Goal: Task Accomplishment & Management: Complete application form

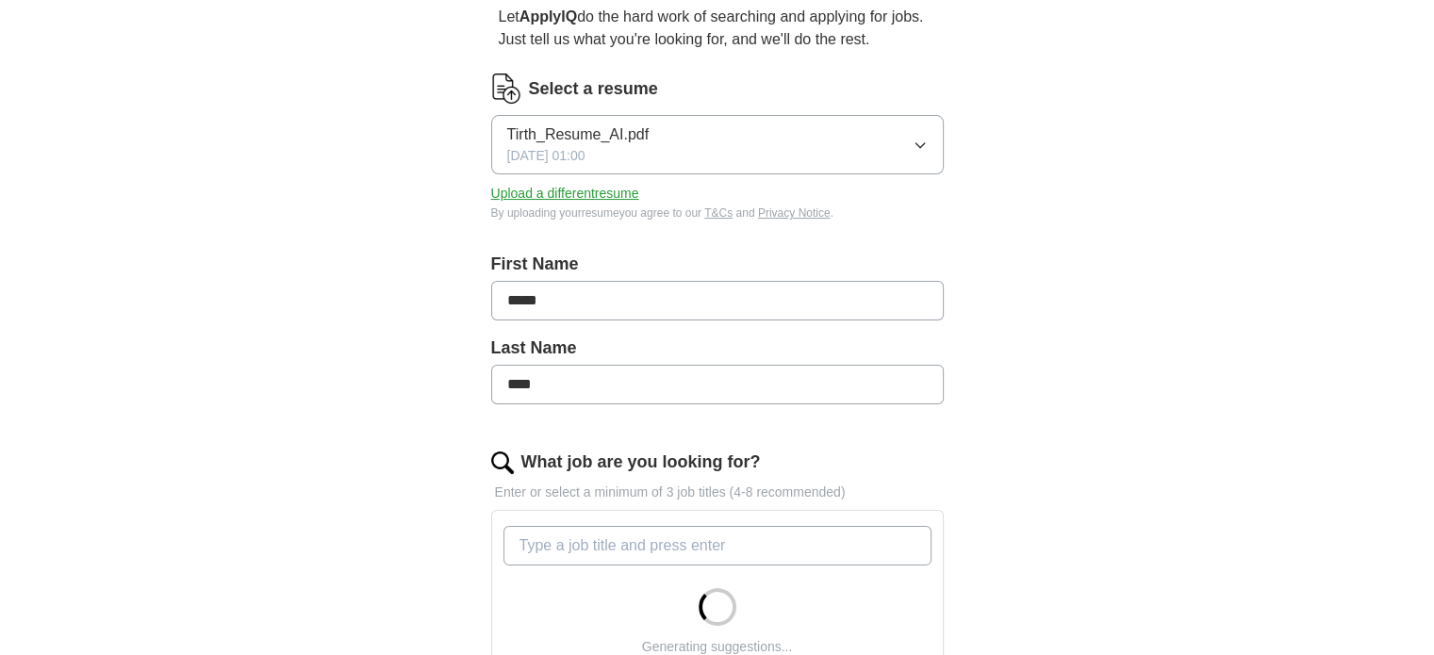
scroll to position [189, 0]
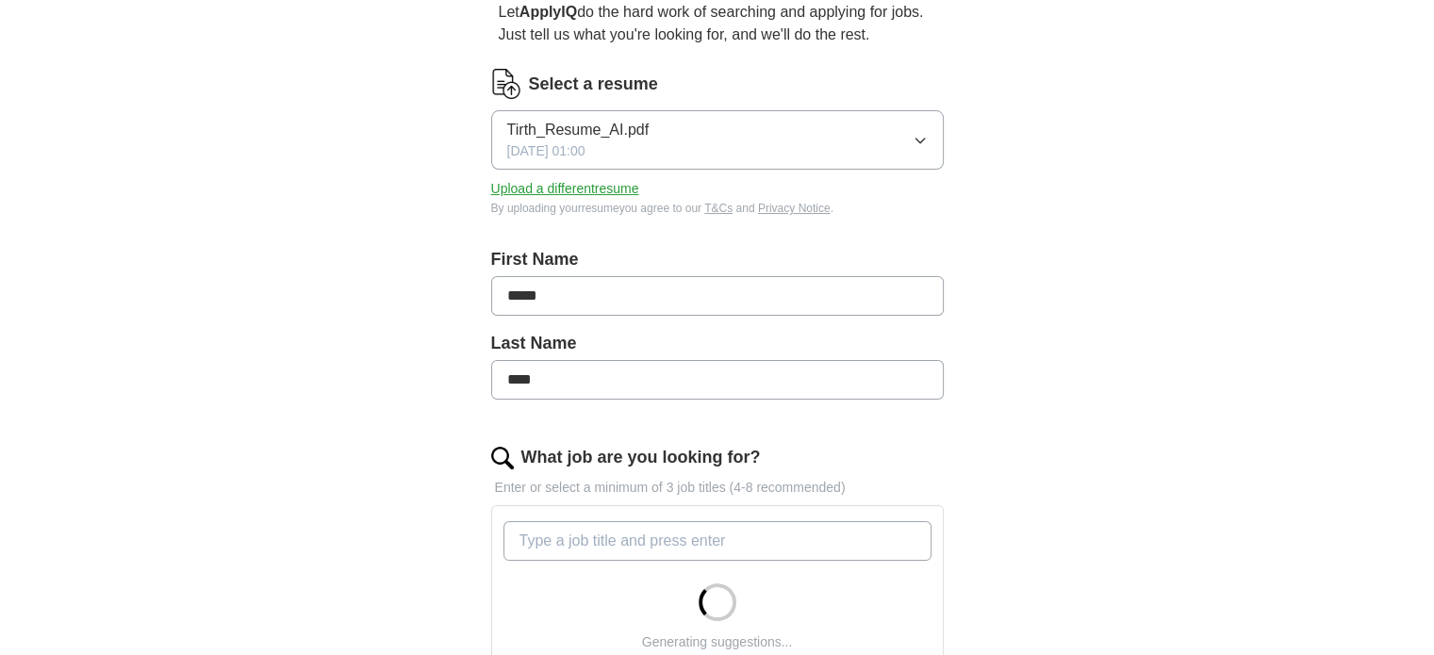
click at [596, 537] on input "What job are you looking for?" at bounding box center [718, 542] width 428 height 40
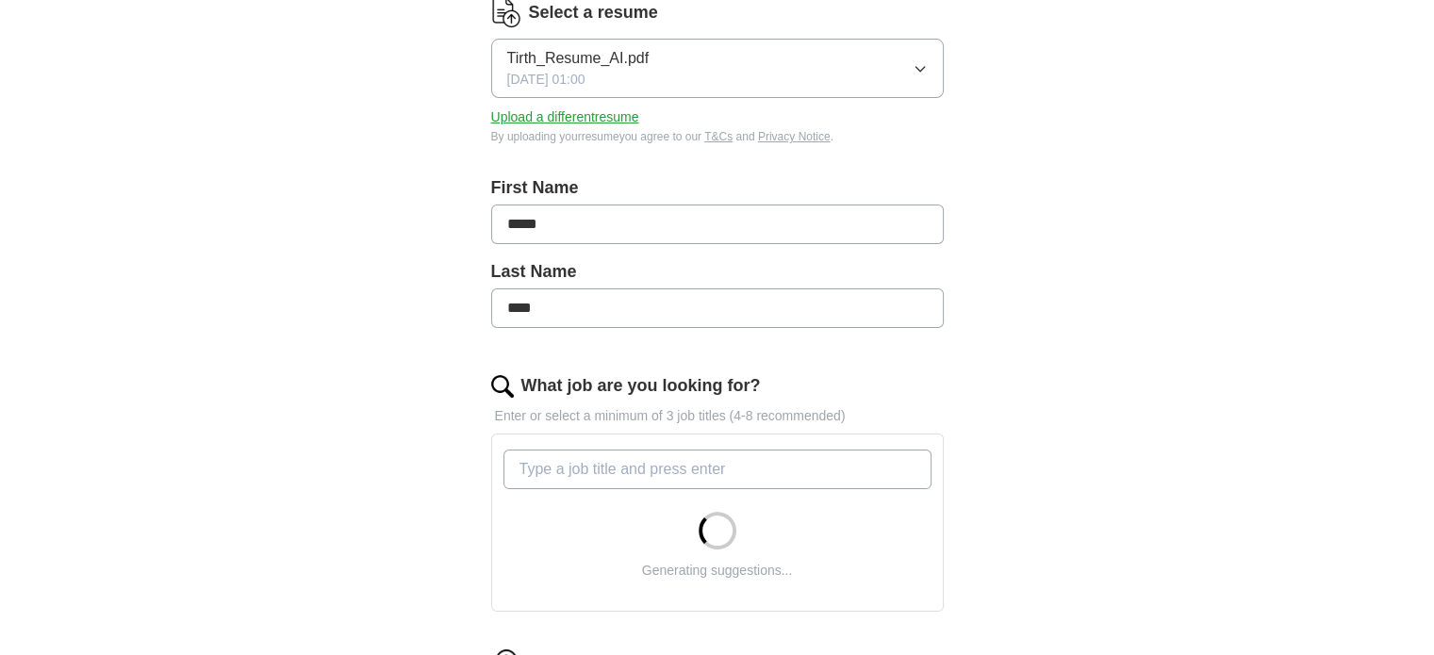
scroll to position [377, 0]
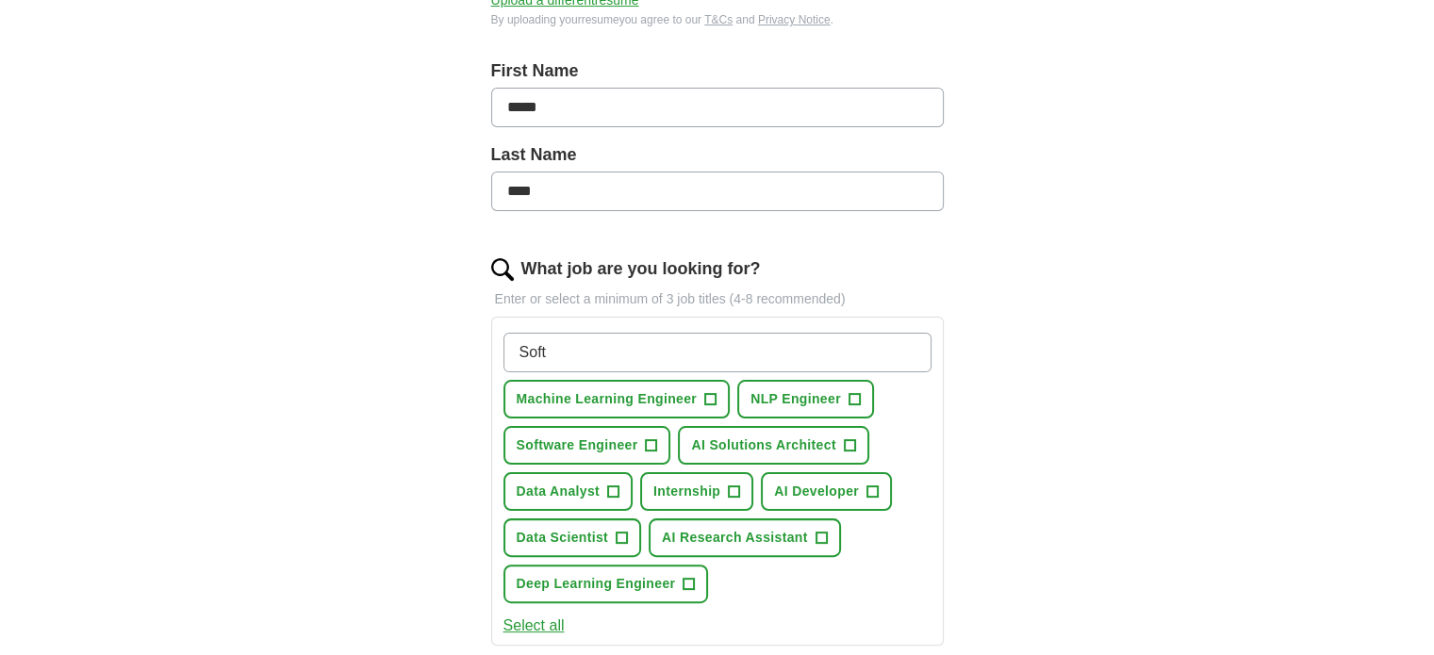
type input "Soft"
click at [649, 444] on span "+" at bounding box center [651, 446] width 11 height 15
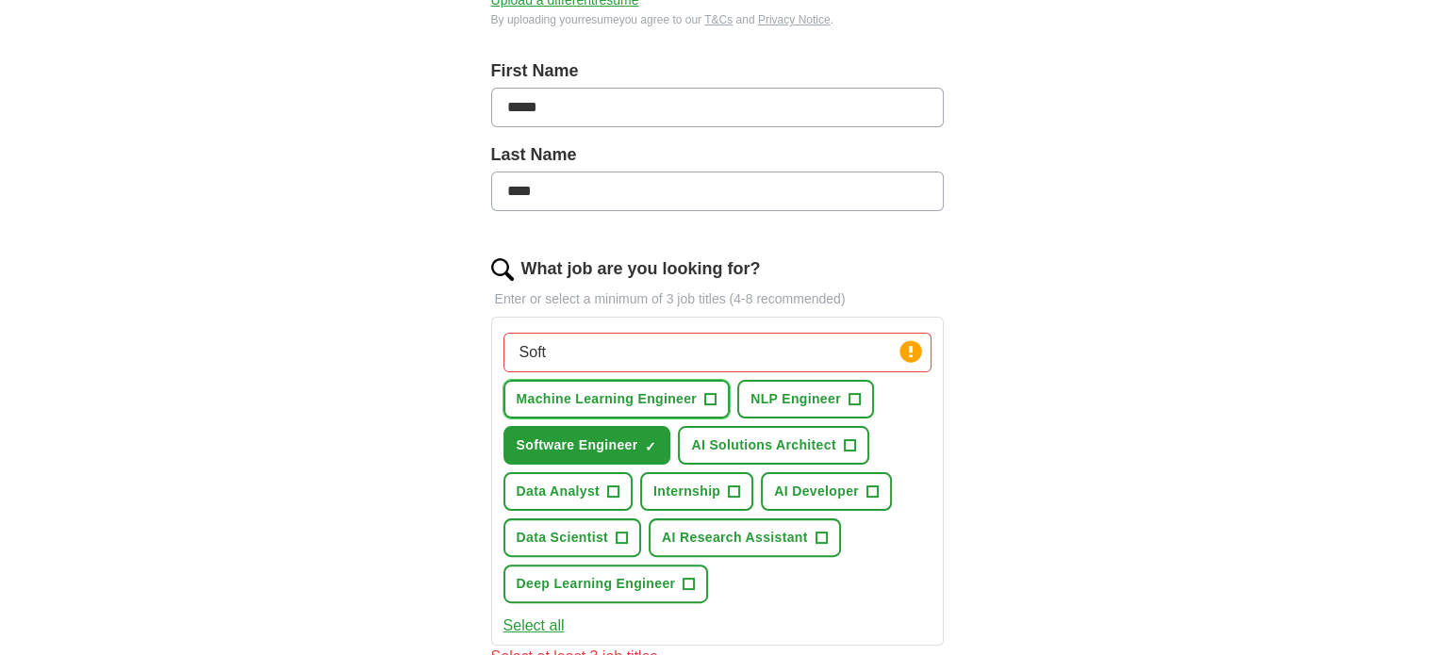
click at [700, 403] on button "Machine Learning Engineer +" at bounding box center [617, 399] width 227 height 39
click at [616, 534] on span "+" at bounding box center [621, 538] width 11 height 15
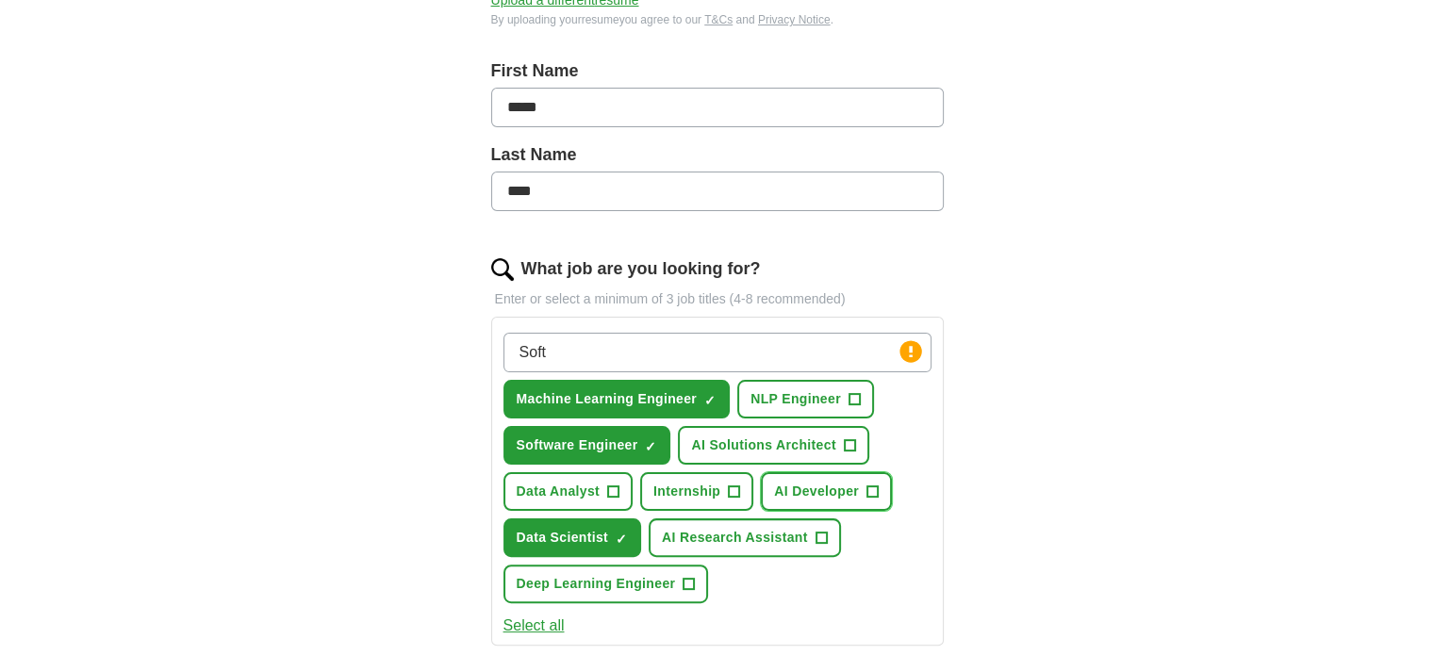
click at [836, 491] on span "AI Developer" at bounding box center [816, 492] width 85 height 20
click at [701, 487] on span "Internship" at bounding box center [687, 492] width 67 height 20
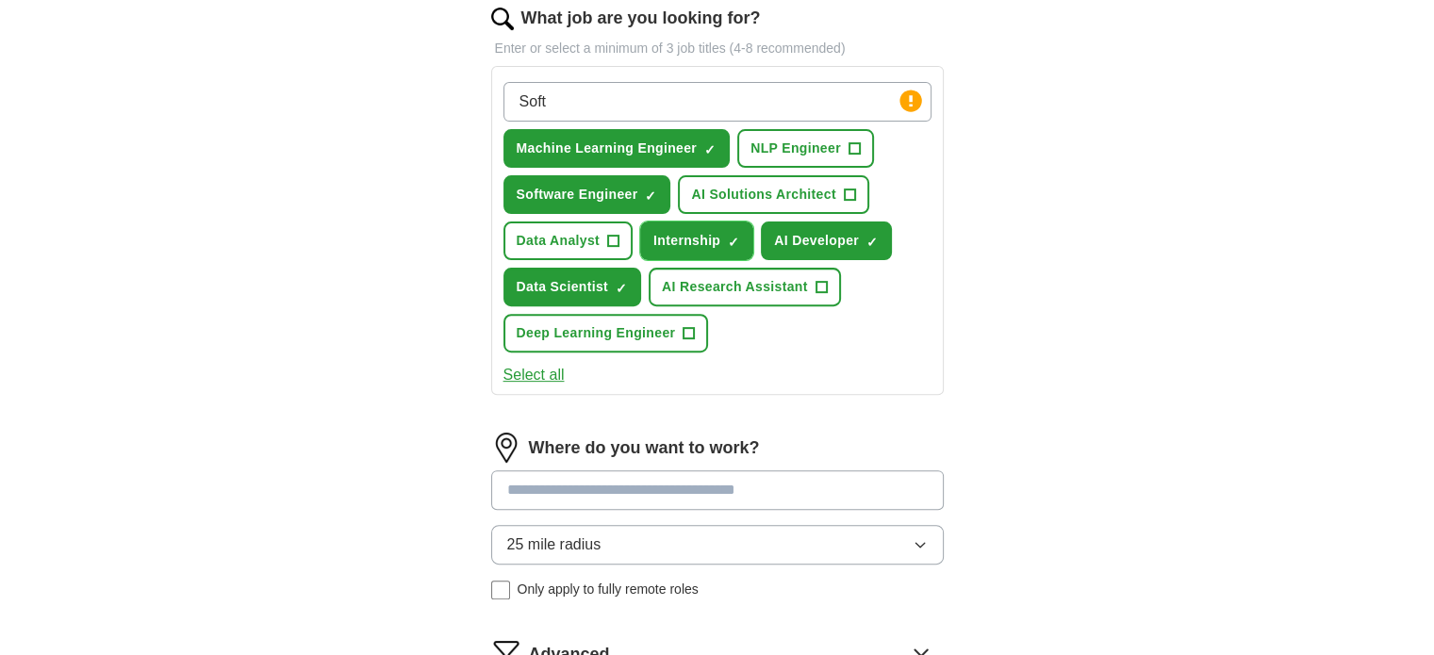
scroll to position [754, 0]
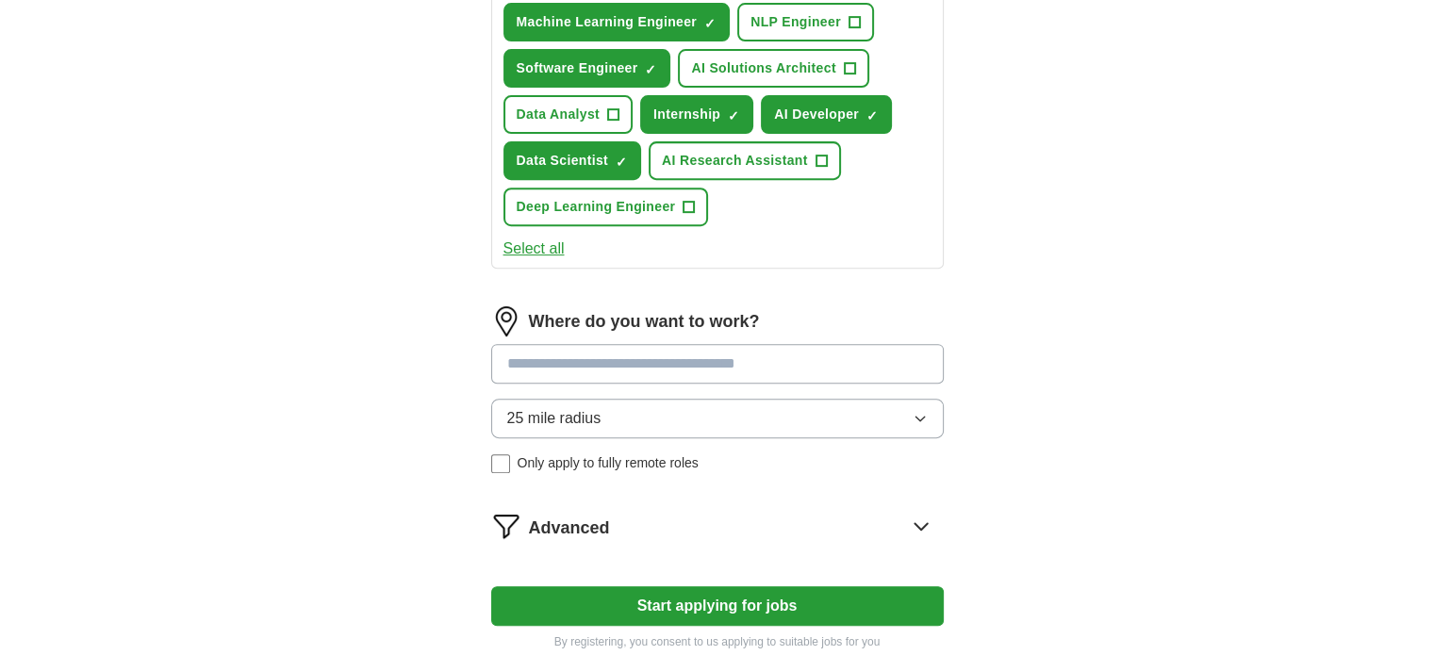
click at [592, 360] on input at bounding box center [717, 364] width 453 height 40
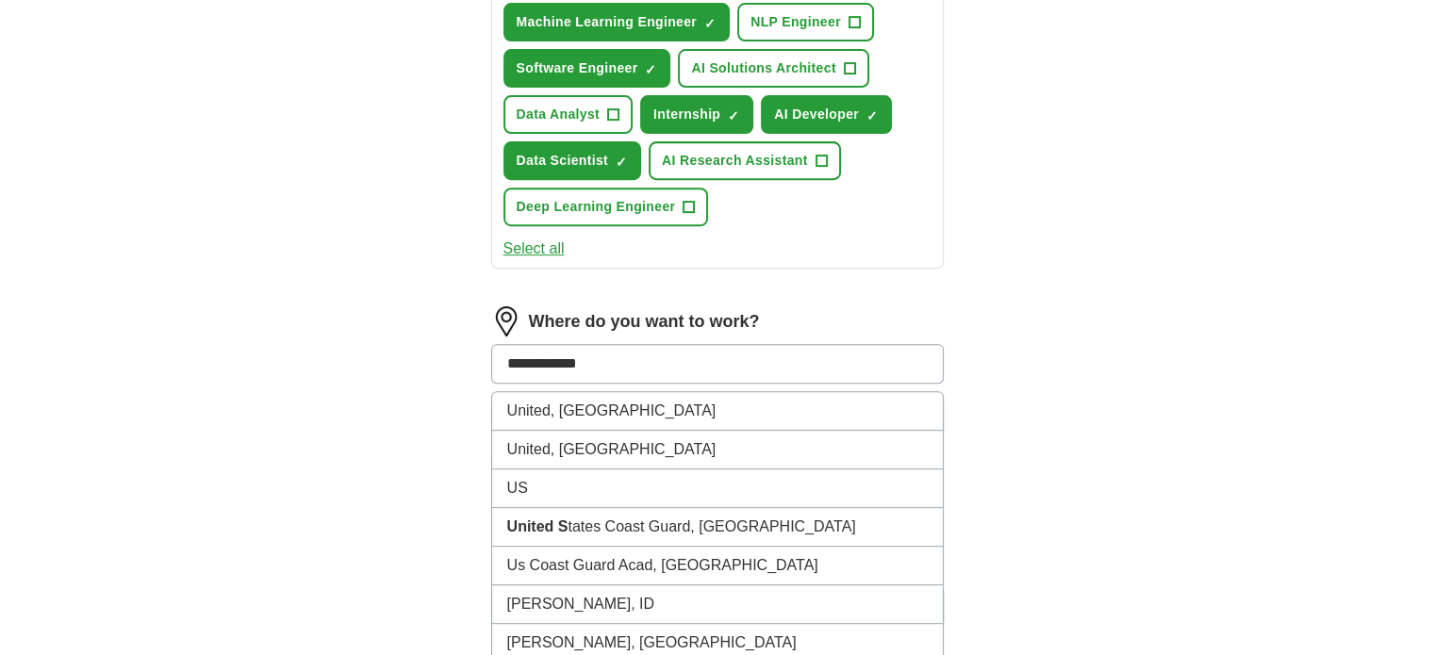
type input "**********"
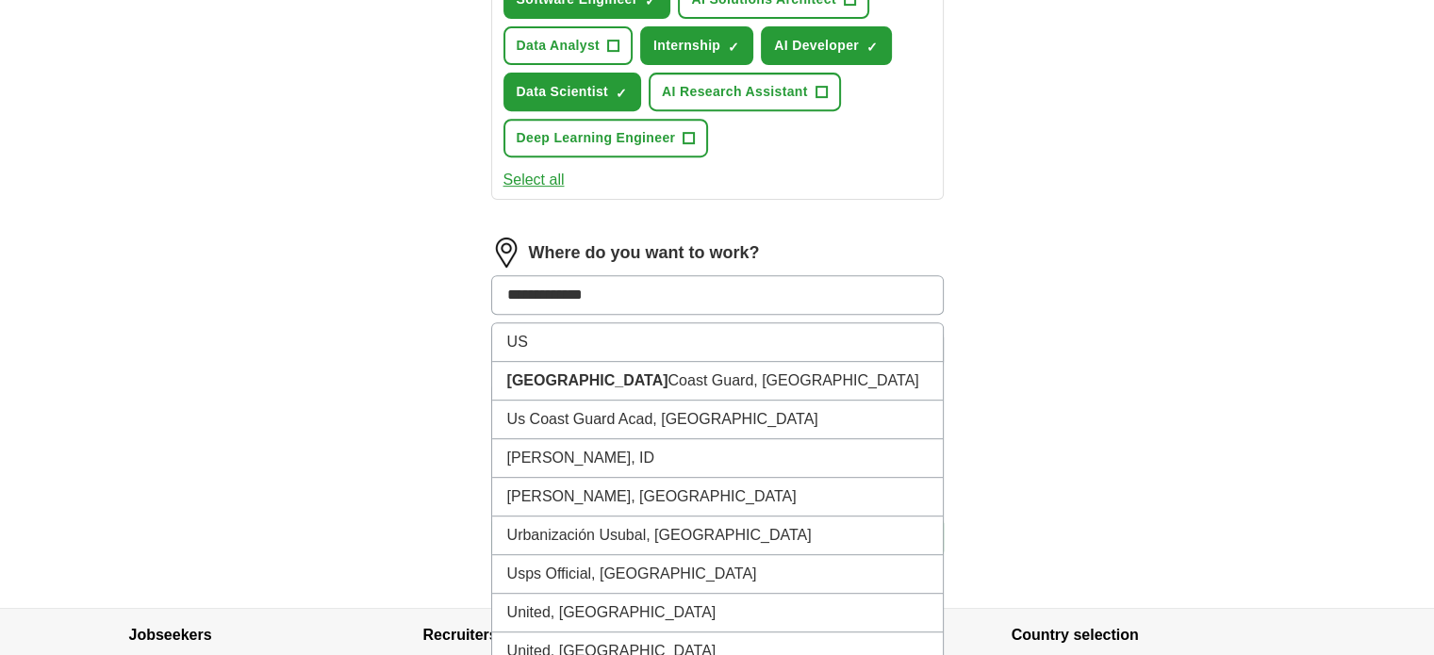
scroll to position [943, 0]
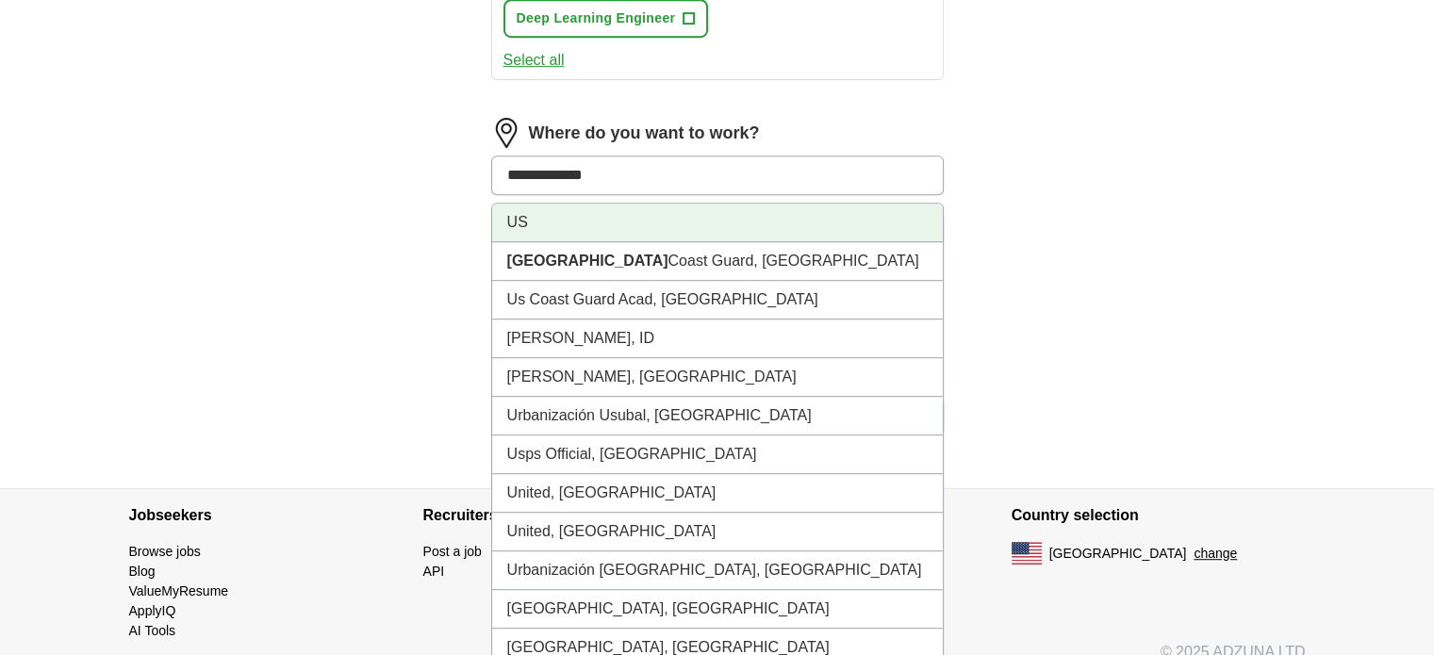
click at [617, 211] on li "US" at bounding box center [717, 223] width 451 height 39
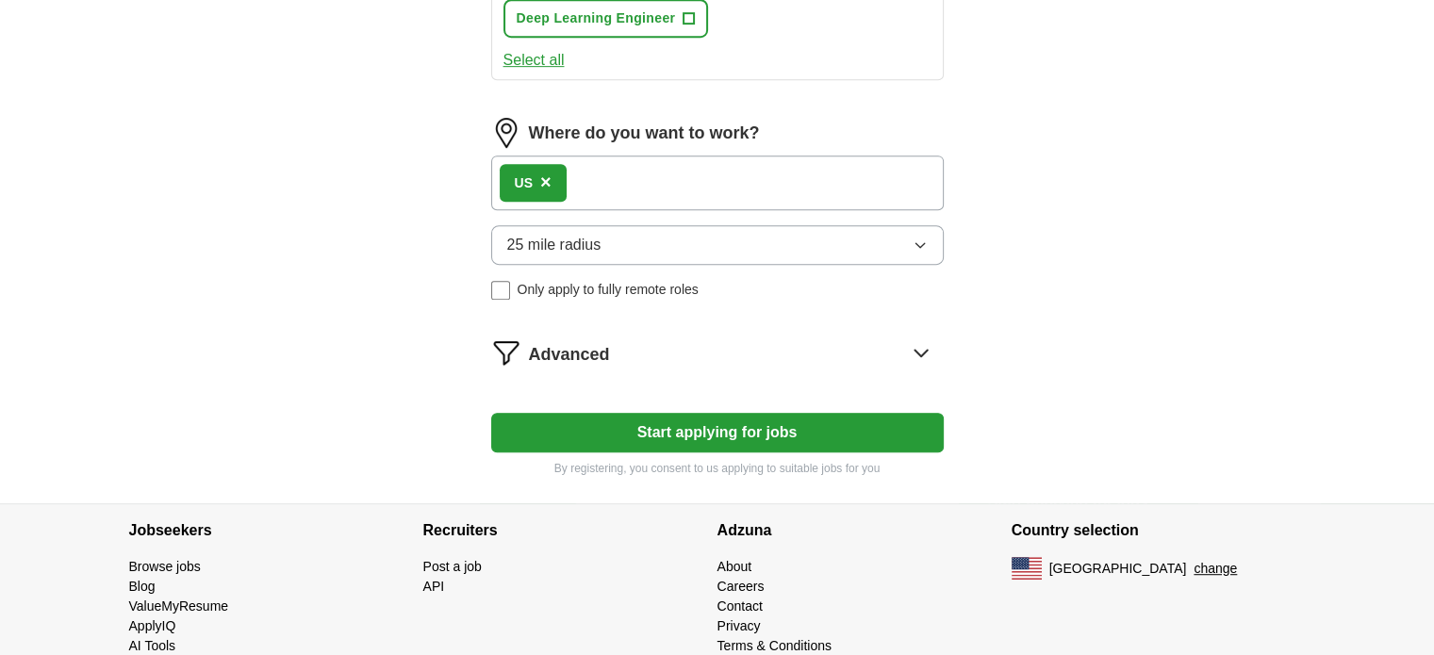
click at [593, 251] on button "25 mile radius" at bounding box center [717, 245] width 453 height 40
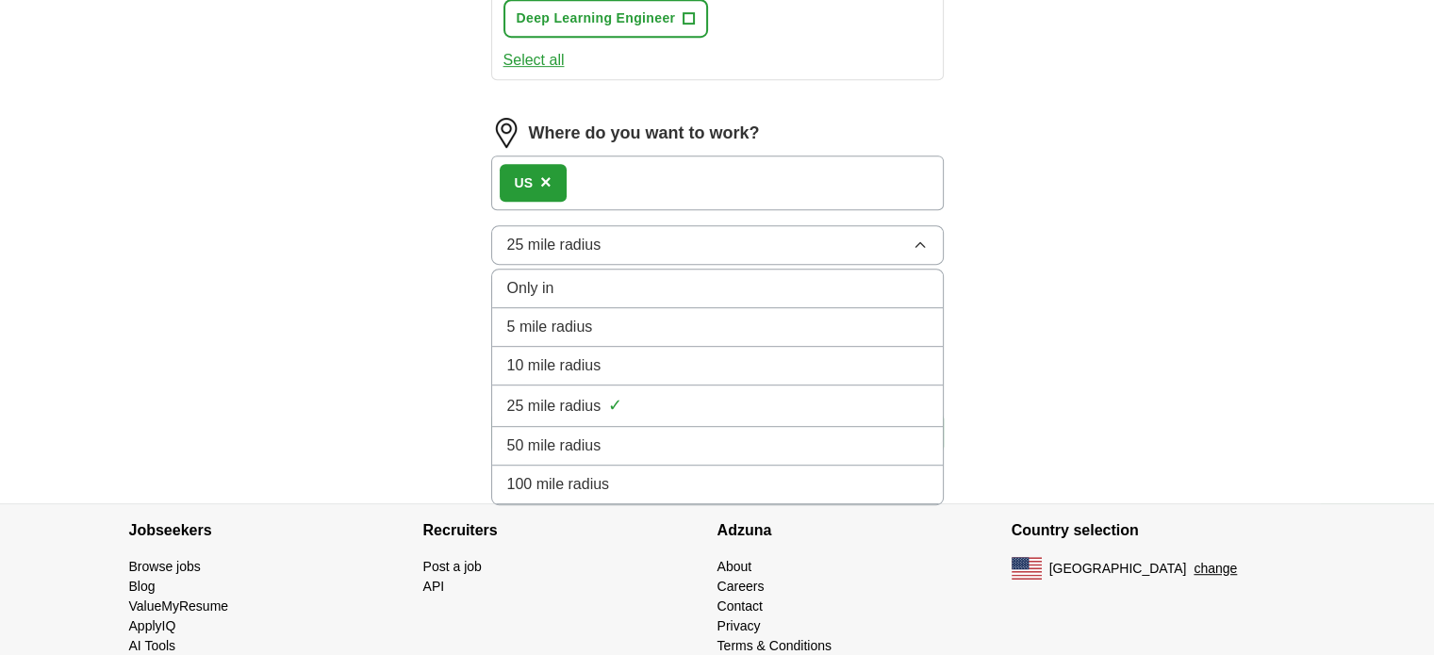
scroll to position [974, 0]
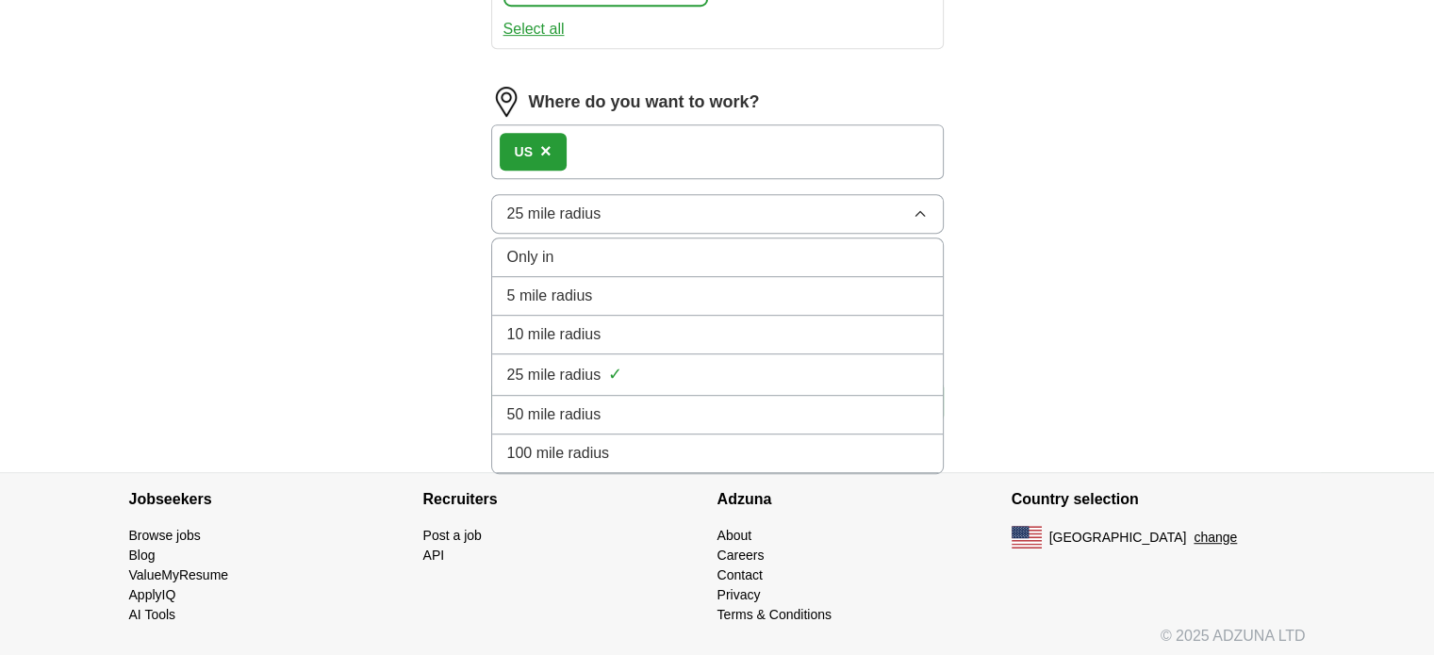
click at [605, 449] on span "100 mile radius" at bounding box center [558, 453] width 103 height 23
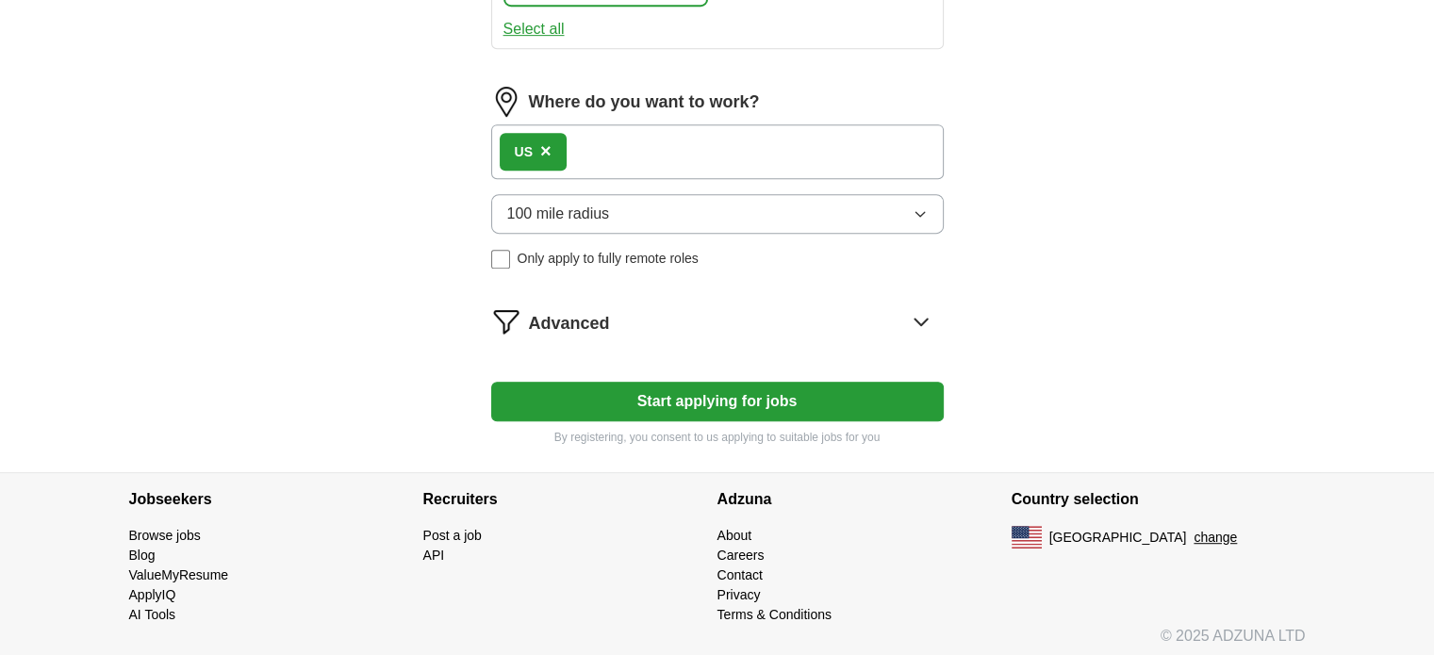
click at [668, 318] on div "Advanced" at bounding box center [736, 321] width 415 height 30
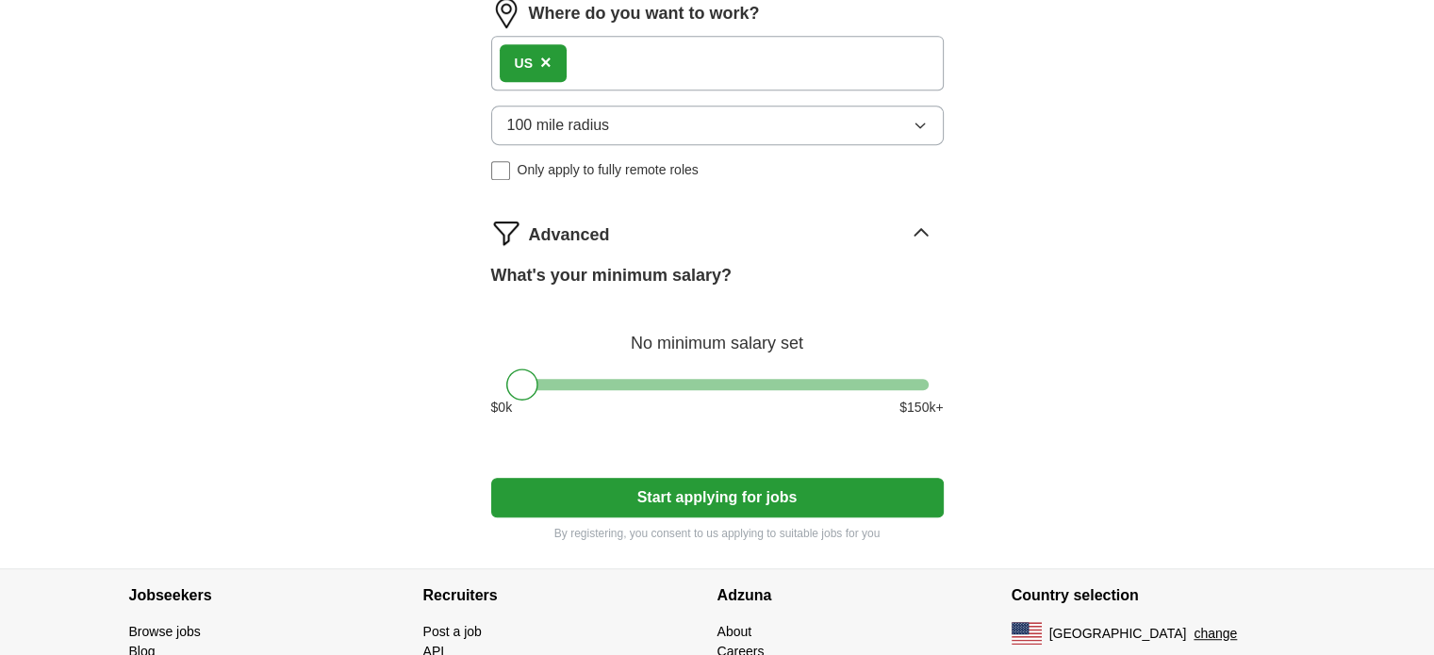
scroll to position [1159, 0]
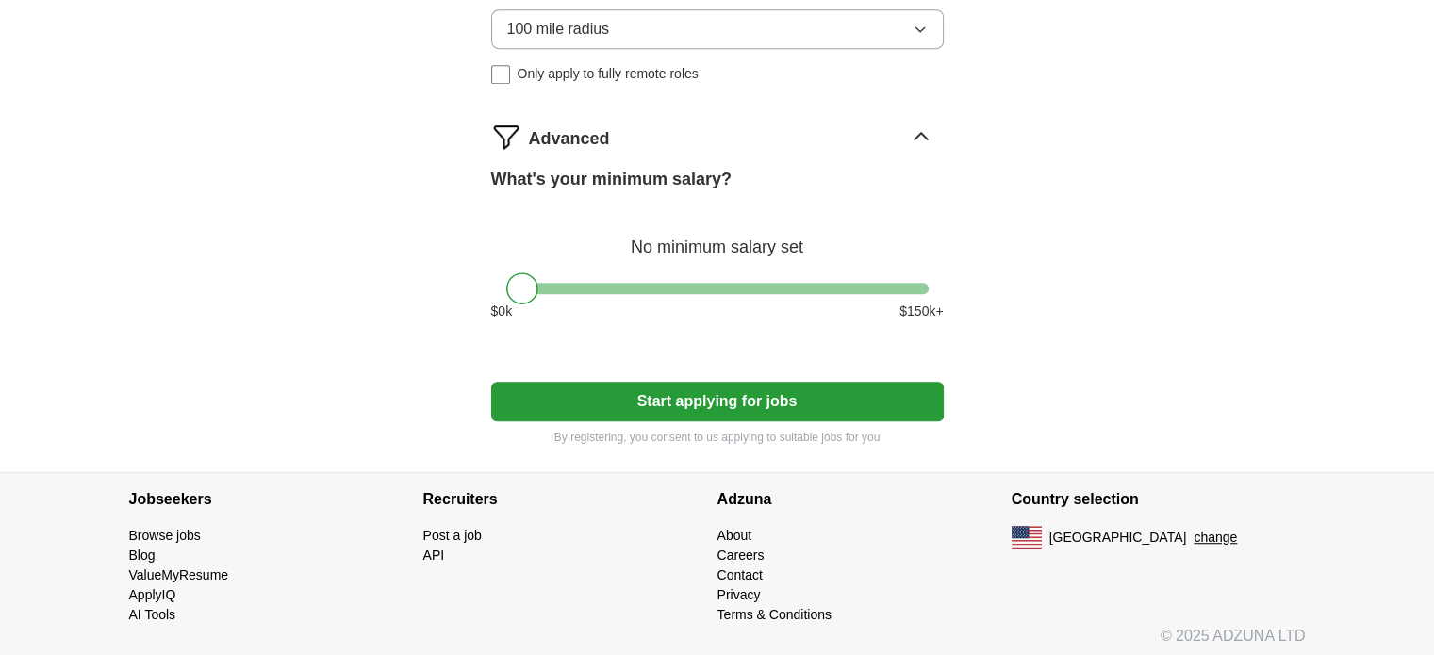
click at [705, 392] on button "Start applying for jobs" at bounding box center [717, 402] width 453 height 40
select select "**"
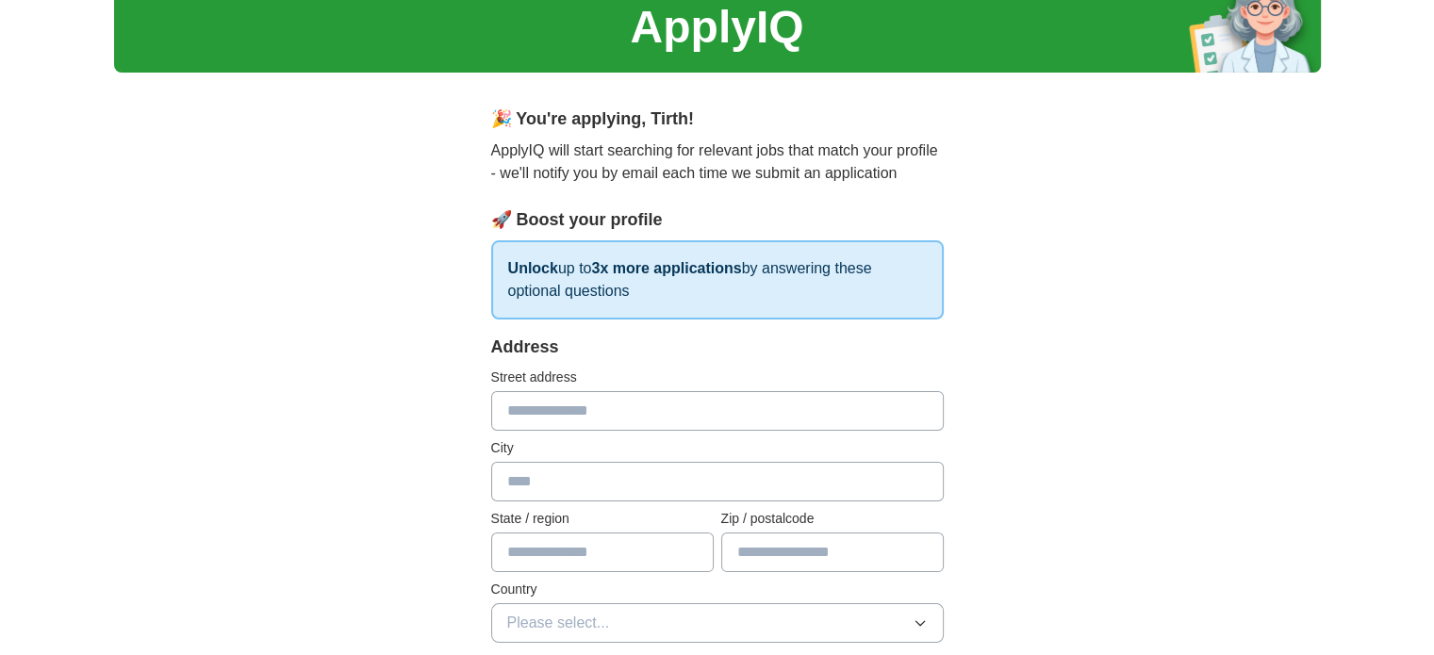
scroll to position [189, 0]
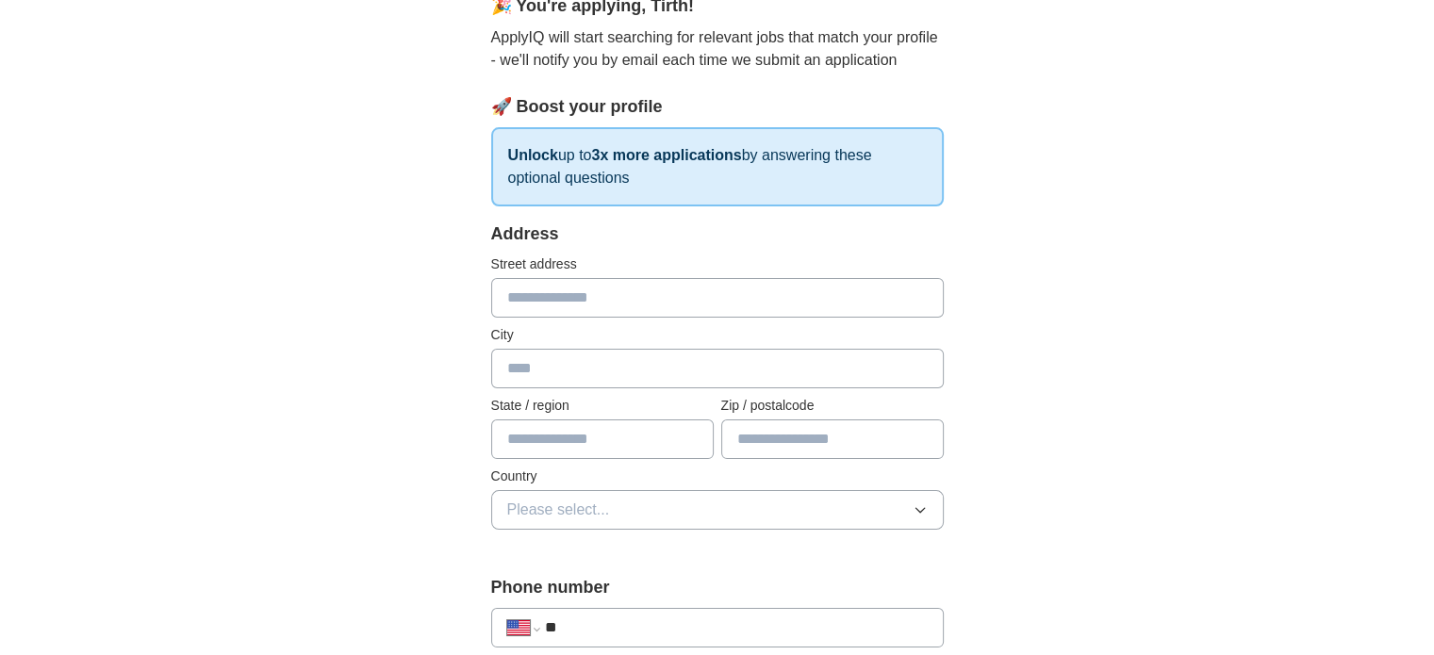
click at [645, 293] on input "text" at bounding box center [717, 298] width 453 height 40
type input "**********"
type input "**"
type input "*****"
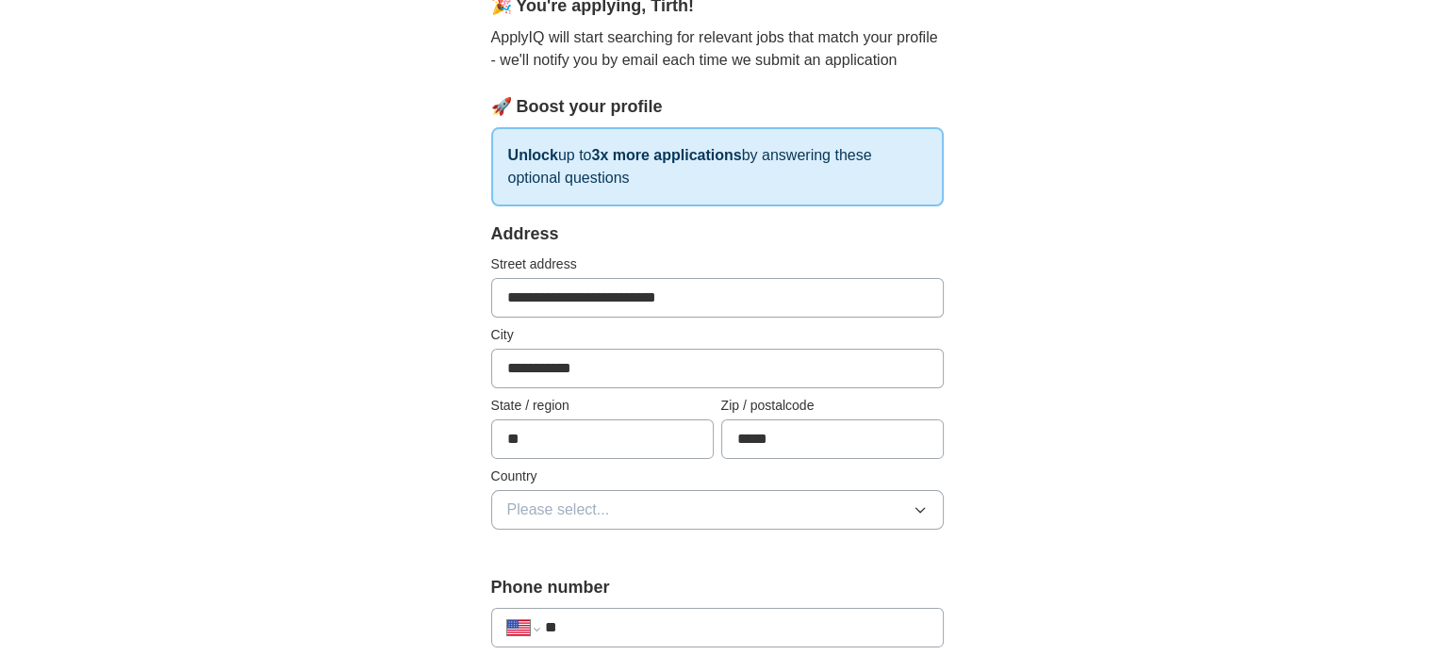
click at [758, 500] on button "Please select..." at bounding box center [717, 510] width 453 height 40
click at [607, 591] on div "[GEOGRAPHIC_DATA]" at bounding box center [717, 592] width 421 height 23
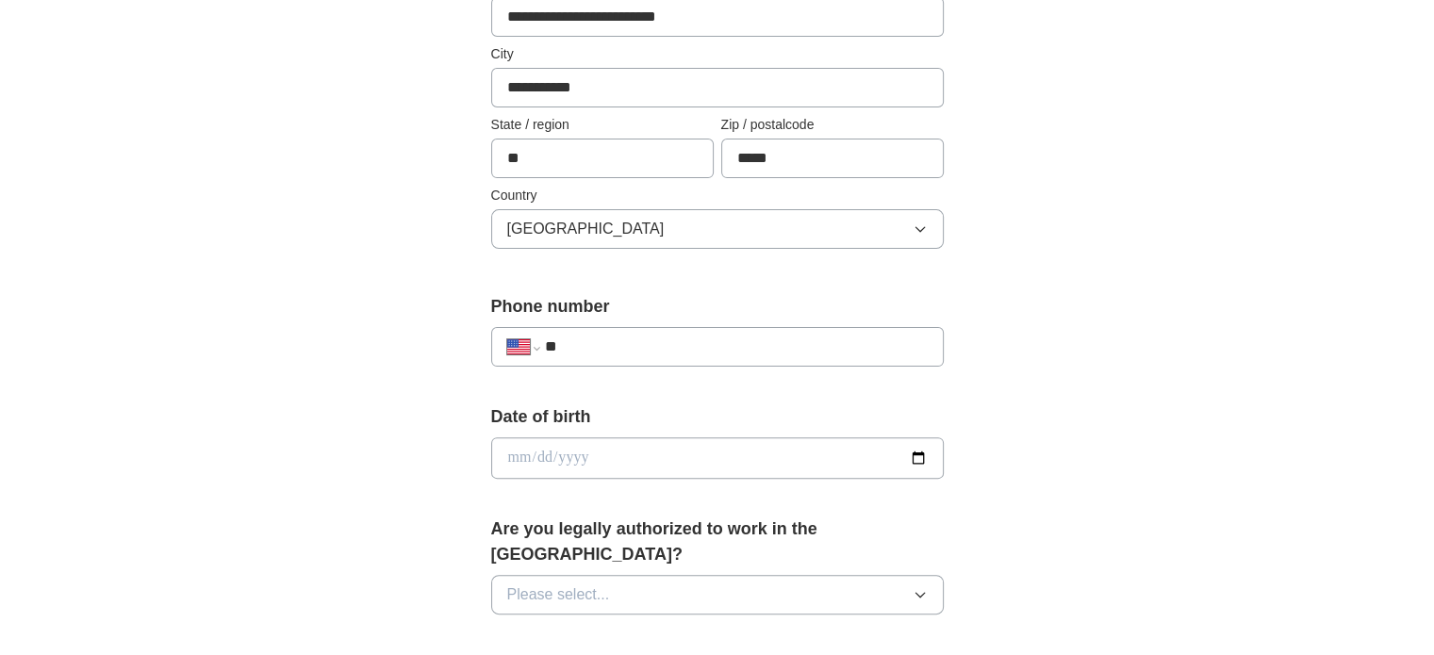
scroll to position [472, 0]
click at [595, 346] on input "**" at bounding box center [735, 345] width 383 height 23
type input "**********"
click at [604, 454] on input "date" at bounding box center [717, 456] width 453 height 41
click at [920, 455] on input "date" at bounding box center [717, 456] width 453 height 41
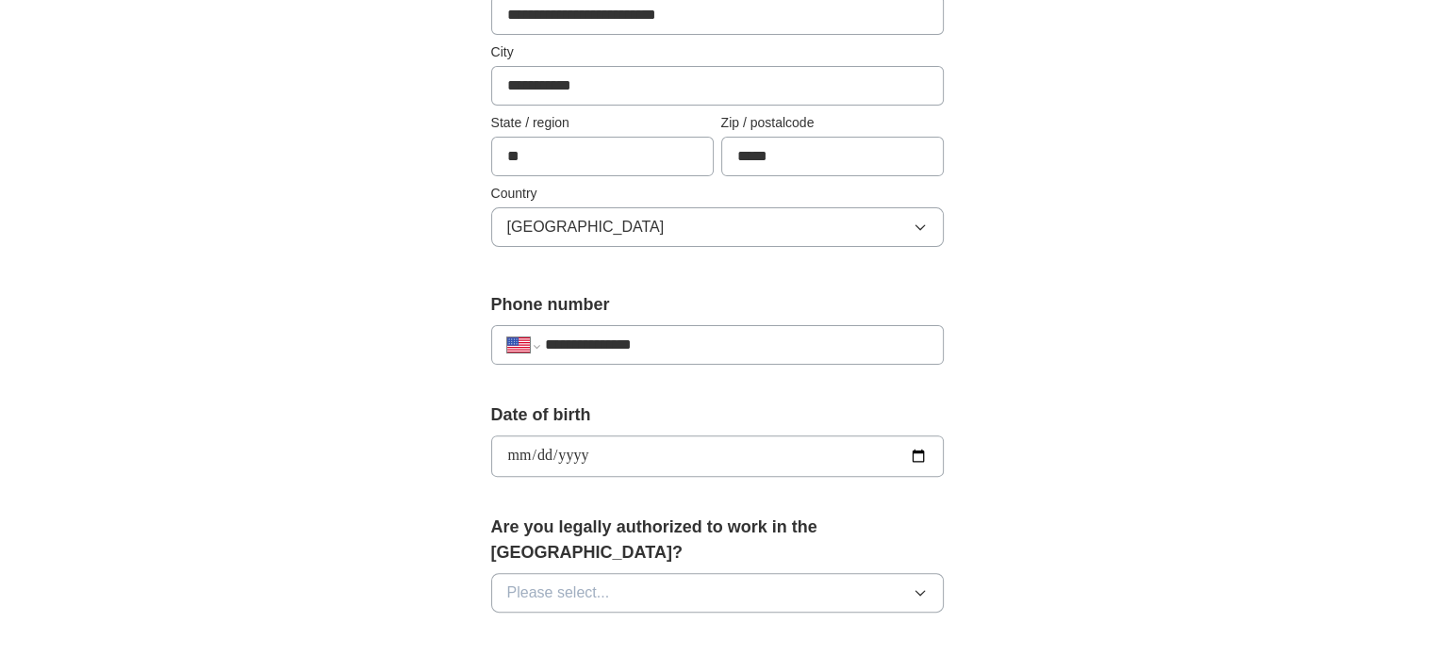
click at [910, 459] on input "**********" at bounding box center [717, 456] width 453 height 41
type input "**********"
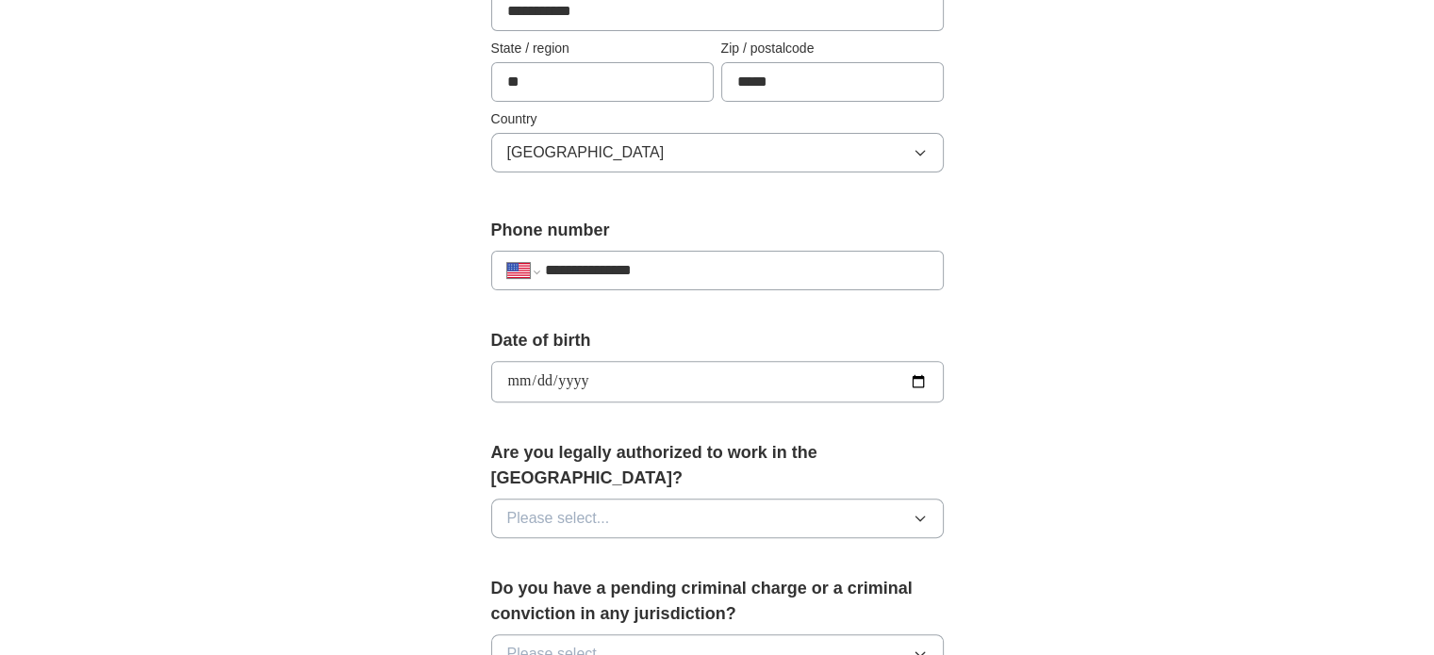
scroll to position [660, 0]
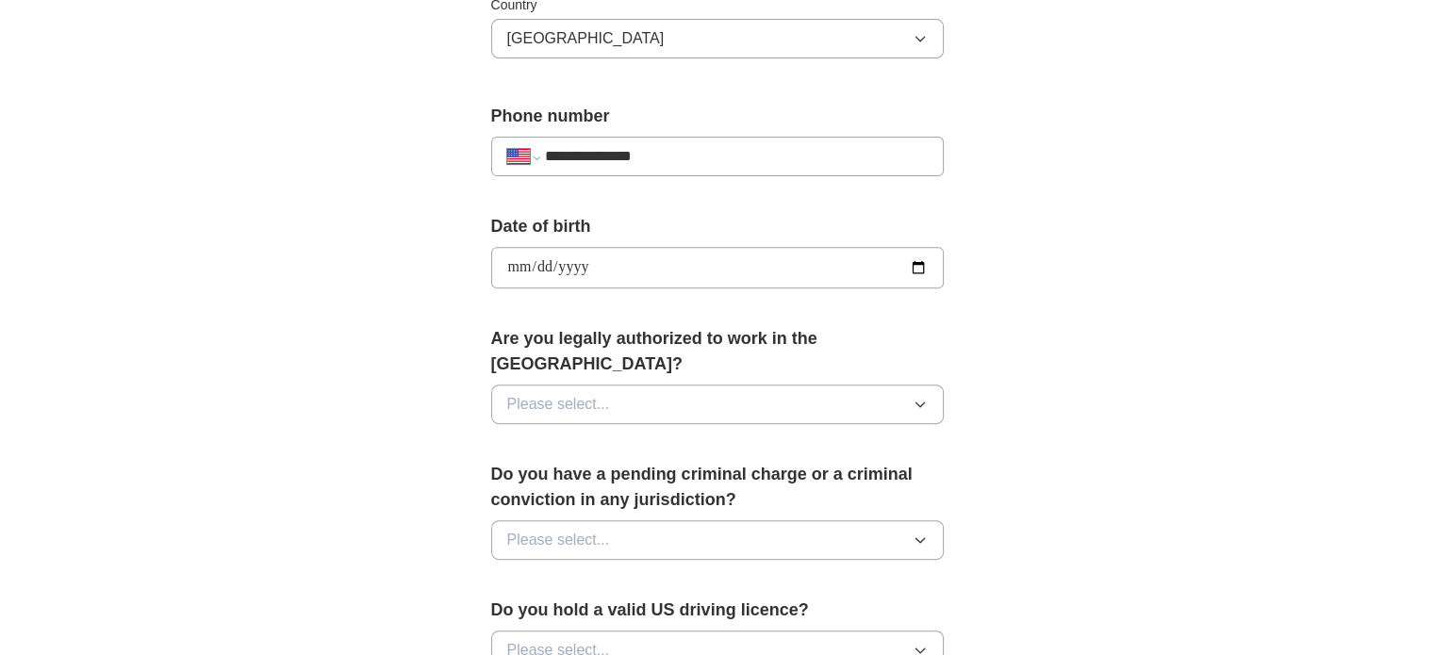
click at [518, 393] on span "Please select..." at bounding box center [558, 404] width 103 height 23
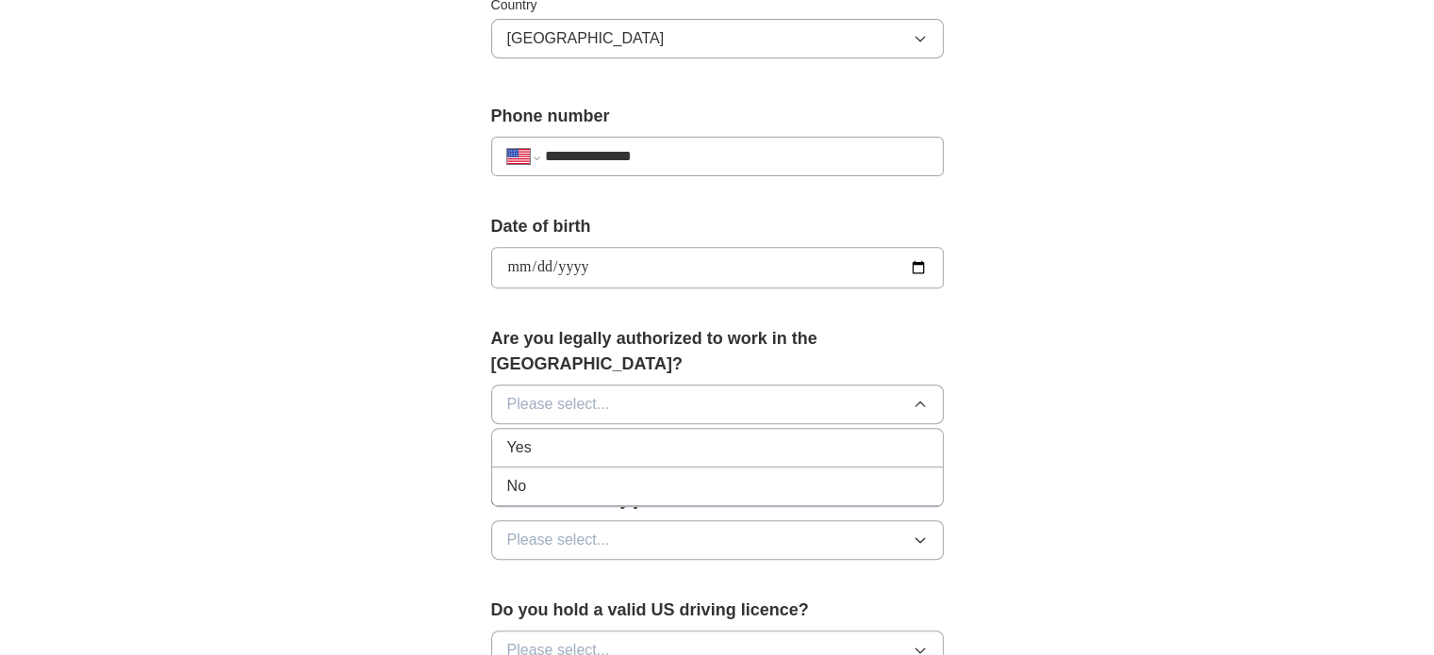
click at [521, 437] on span "Yes" at bounding box center [519, 448] width 25 height 23
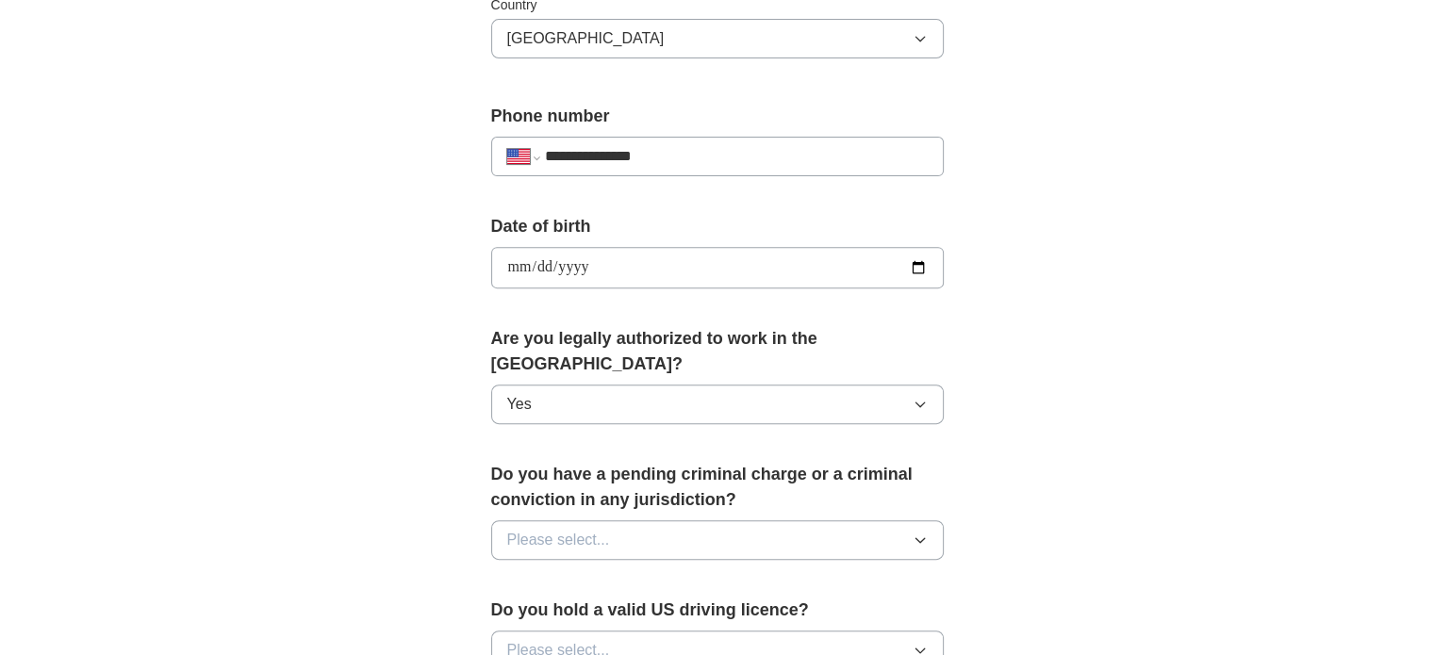
click at [573, 529] on span "Please select..." at bounding box center [558, 540] width 103 height 23
click at [544, 611] on div "No" at bounding box center [717, 622] width 421 height 23
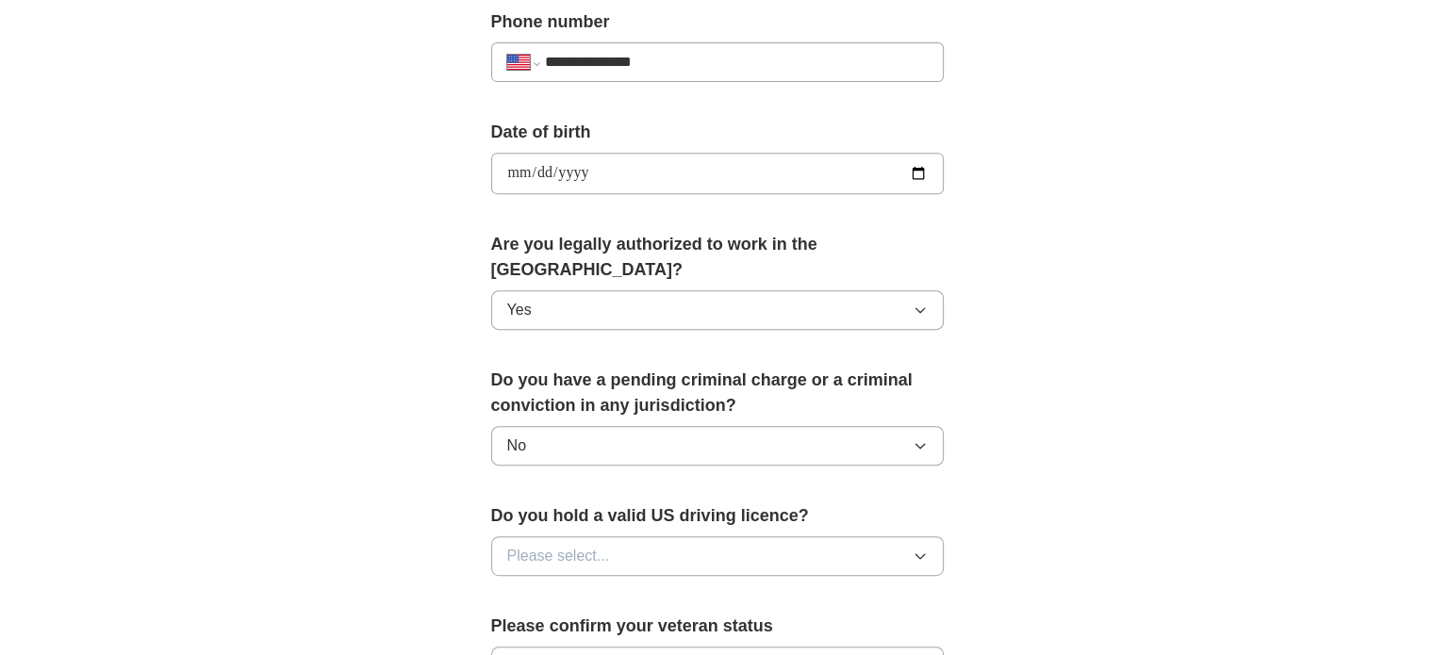
scroll to position [943, 0]
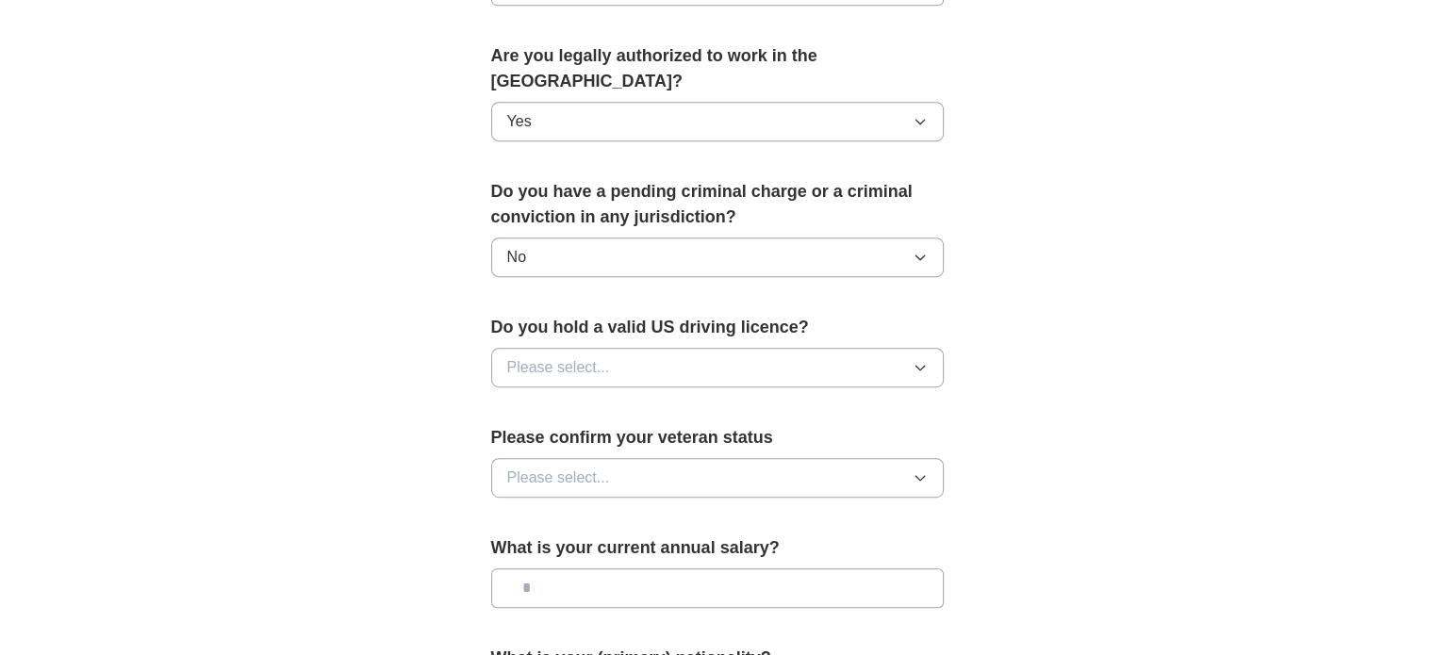
click at [594, 356] on span "Please select..." at bounding box center [558, 367] width 103 height 23
click at [545, 400] on div "Yes" at bounding box center [717, 411] width 421 height 23
click at [525, 467] on span "Please select..." at bounding box center [558, 478] width 103 height 23
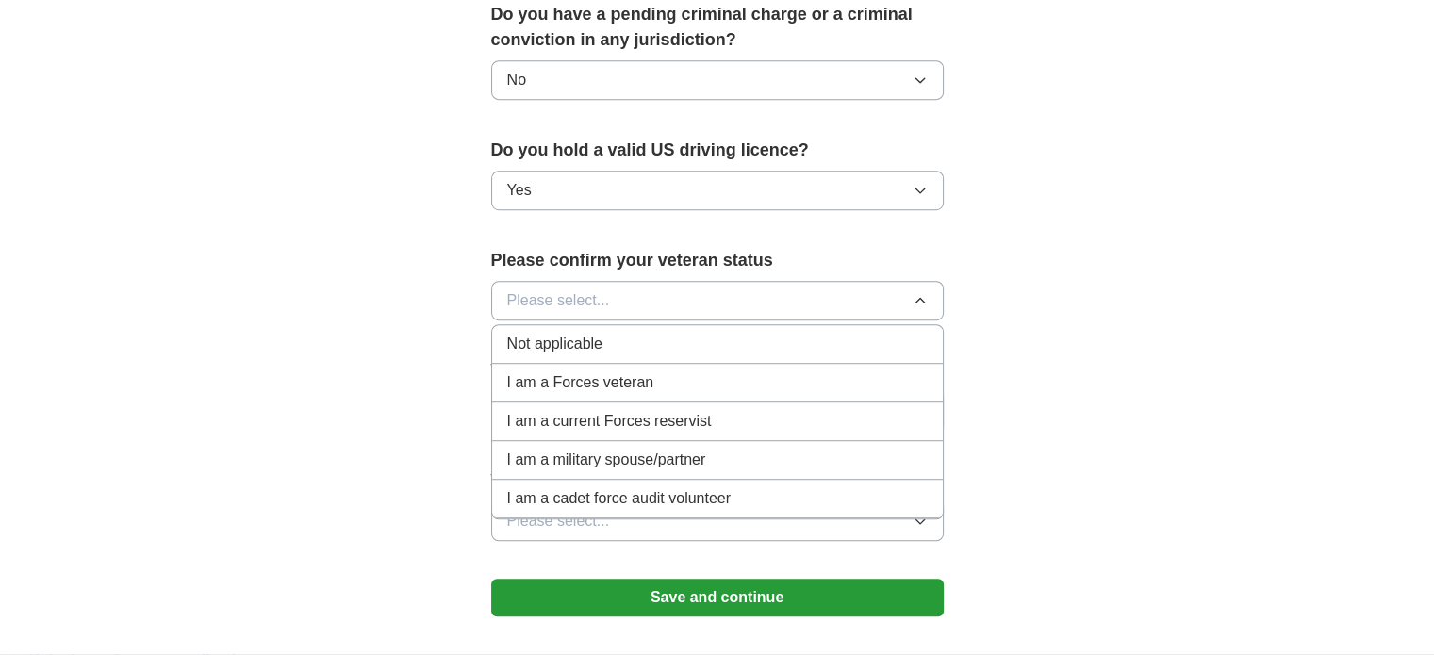
scroll to position [1132, 0]
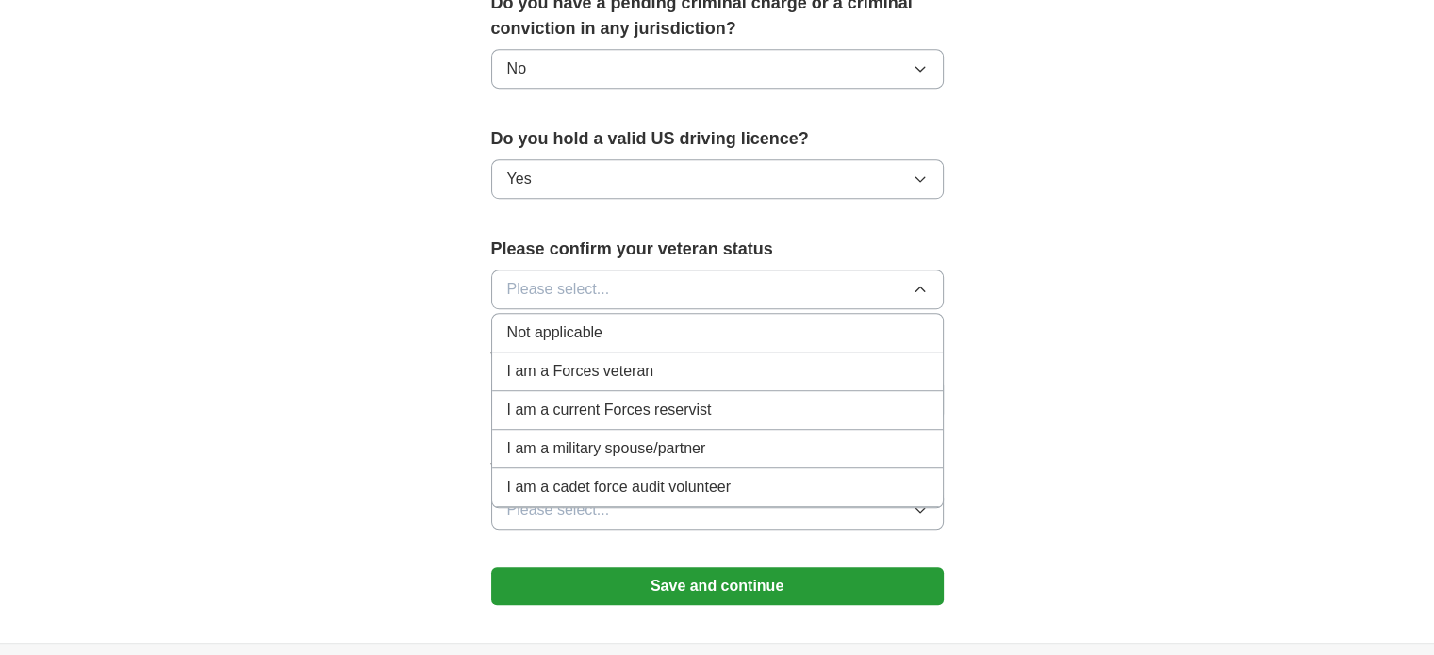
click at [551, 322] on span "Not applicable" at bounding box center [554, 333] width 95 height 23
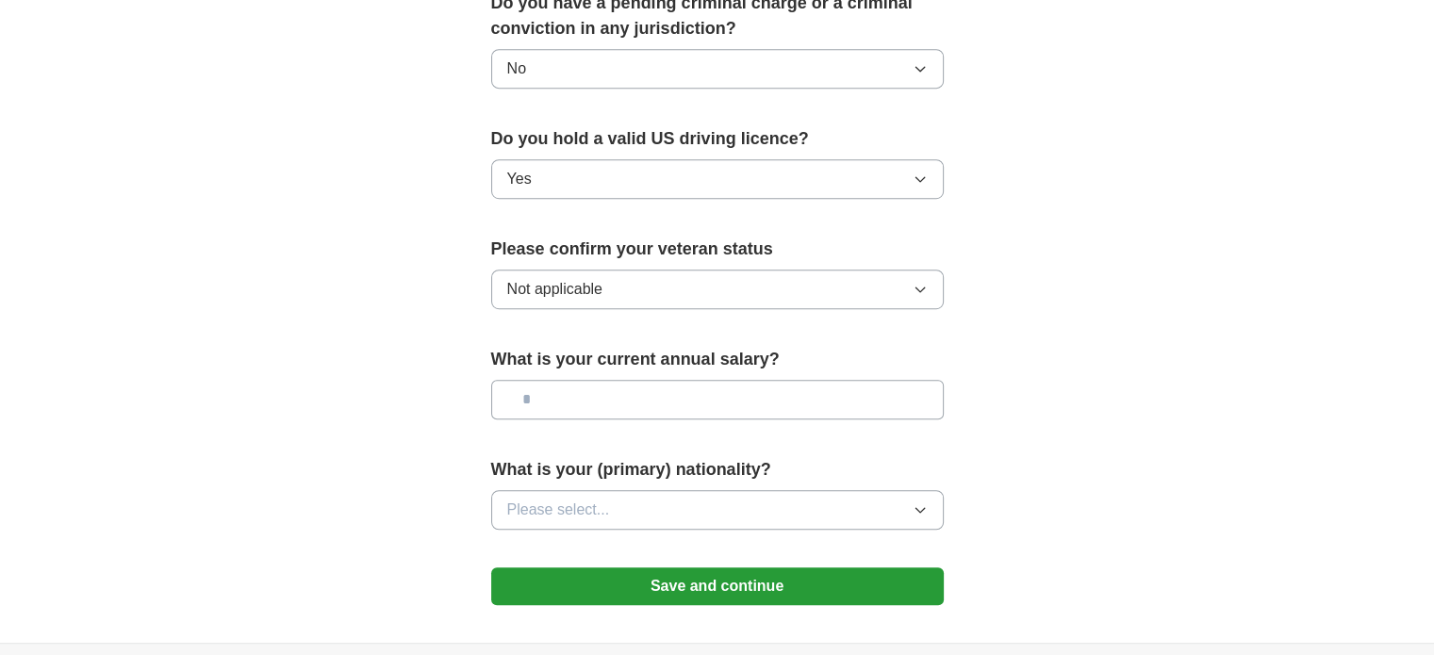
click at [582, 380] on input "text" at bounding box center [717, 400] width 453 height 40
type input "*******"
click at [594, 499] on span "Please select..." at bounding box center [558, 510] width 103 height 23
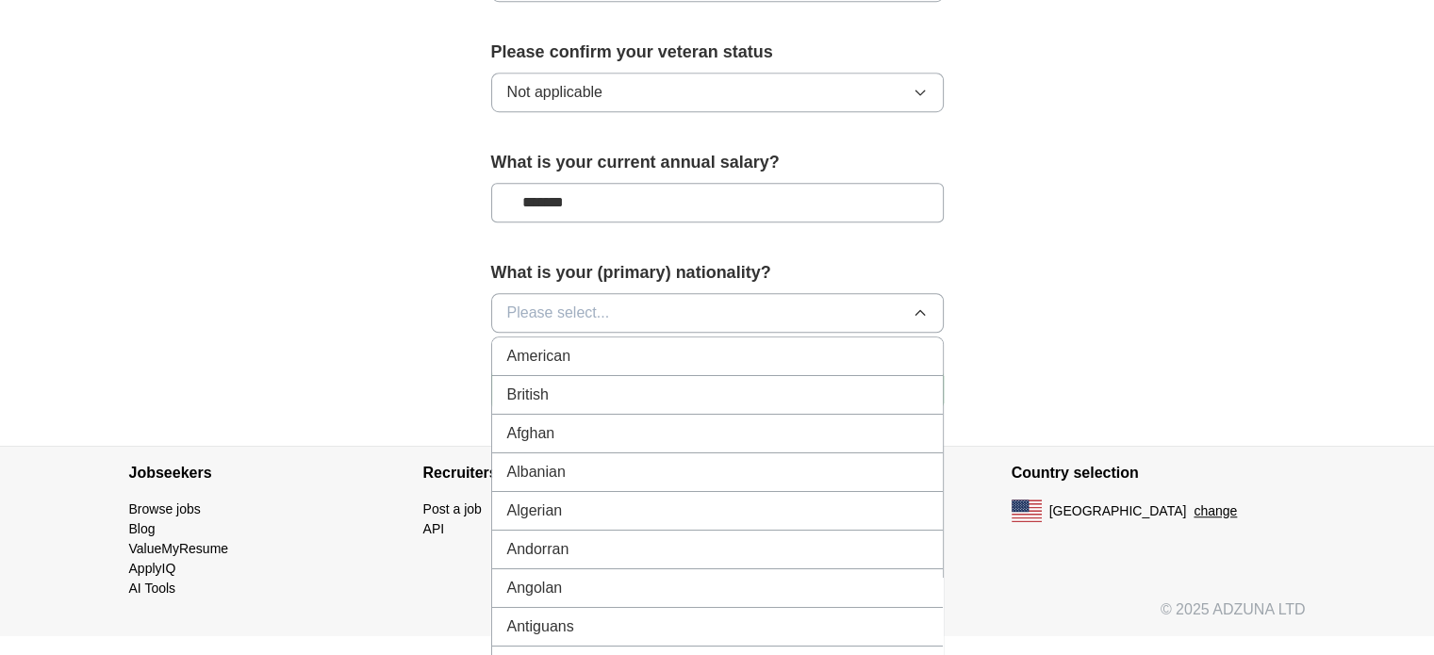
scroll to position [1356, 0]
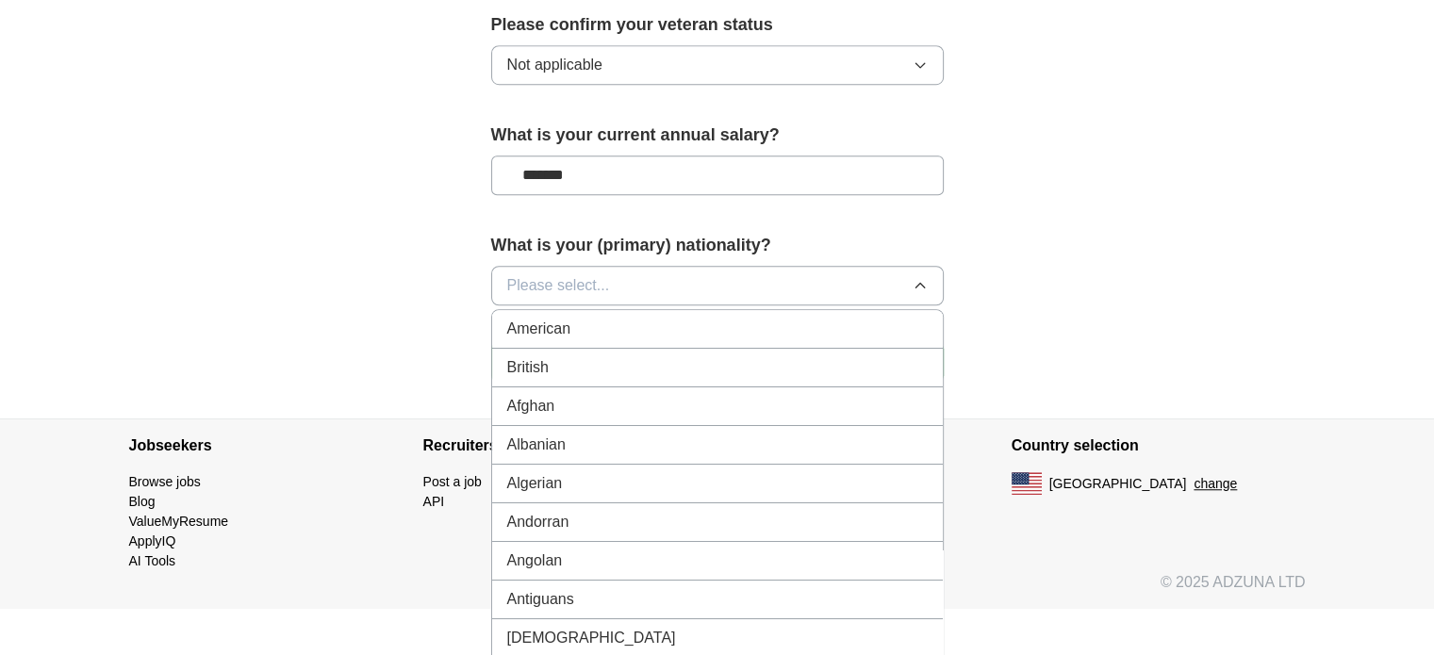
click at [591, 274] on span "Please select..." at bounding box center [558, 285] width 103 height 23
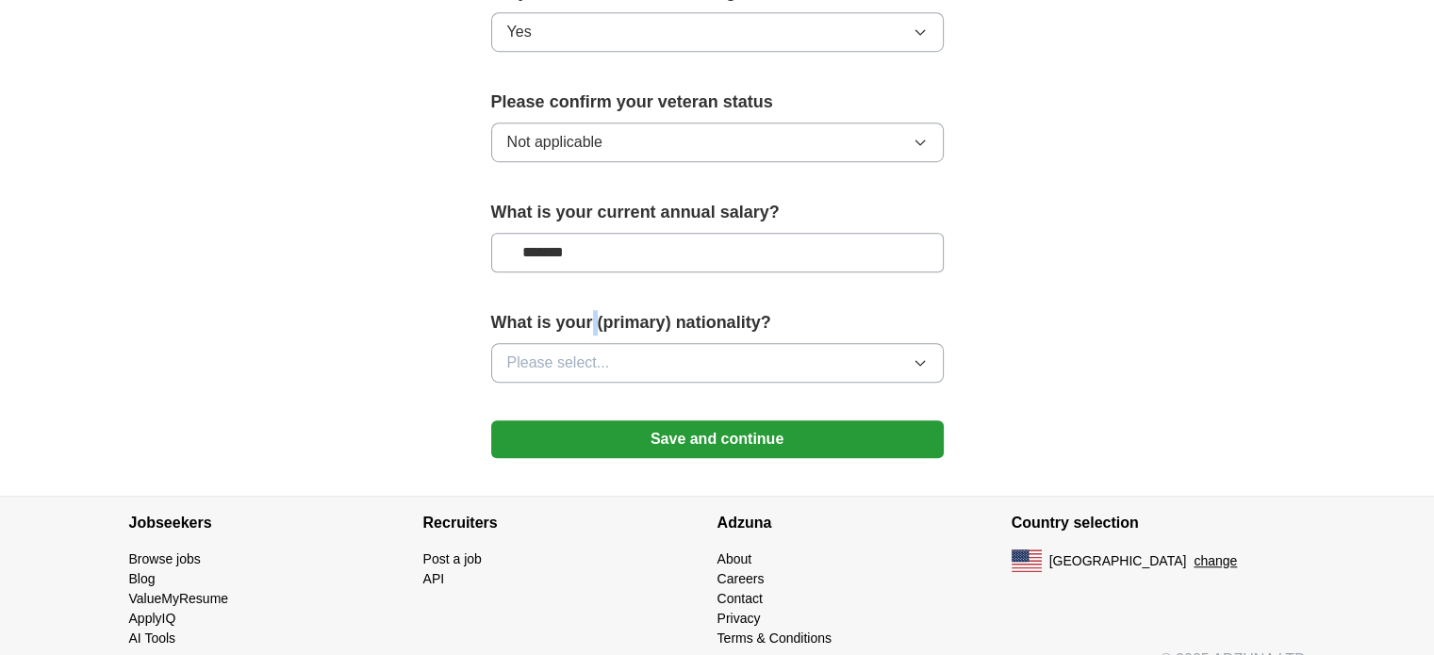
click at [571, 352] on span "Please select..." at bounding box center [558, 363] width 103 height 23
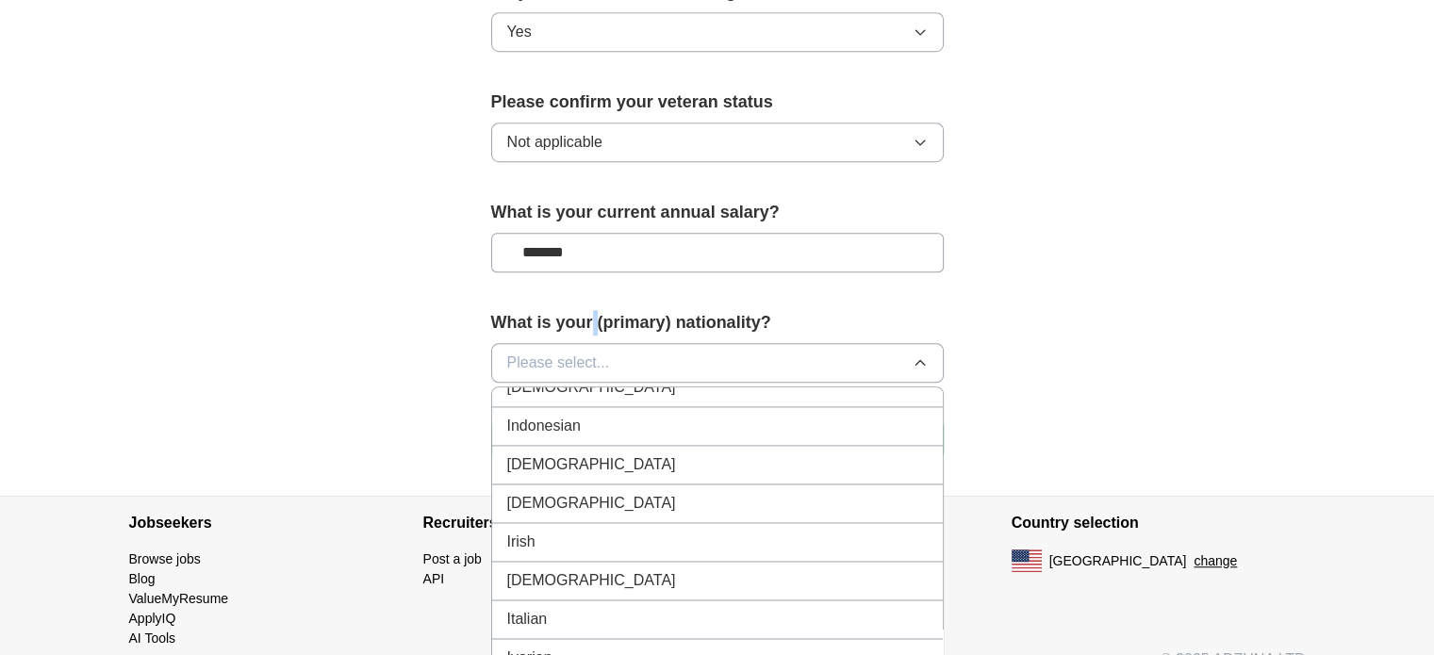
scroll to position [3018, 0]
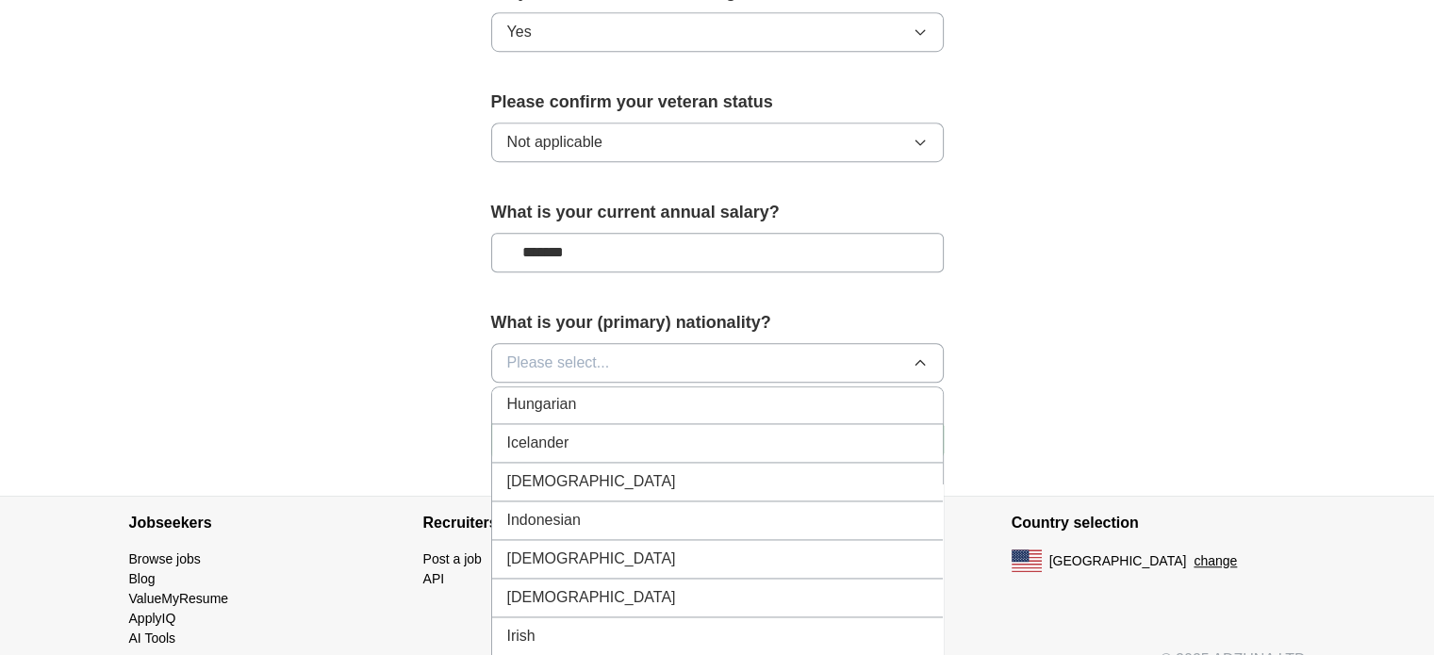
click at [606, 471] on div "[DEMOGRAPHIC_DATA]" at bounding box center [717, 482] width 421 height 23
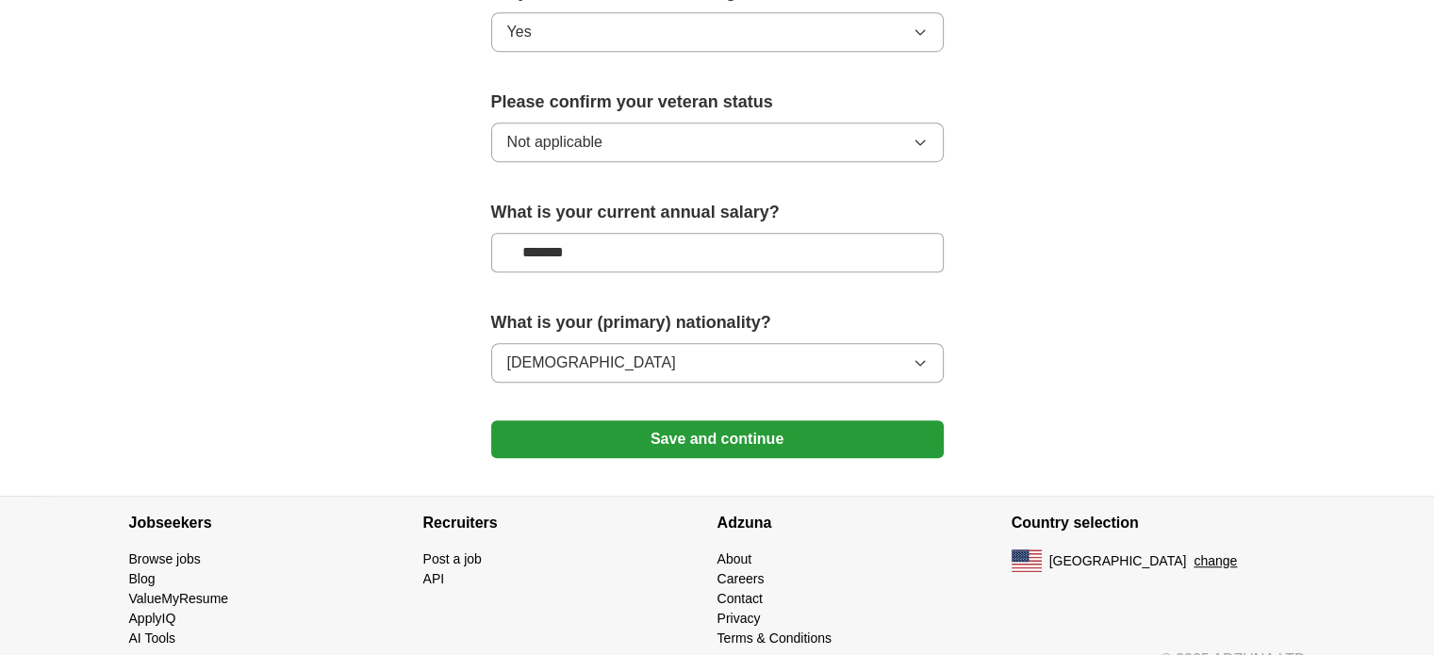
click at [668, 421] on button "Save and continue" at bounding box center [717, 440] width 453 height 38
